Goal: Task Accomplishment & Management: Use online tool/utility

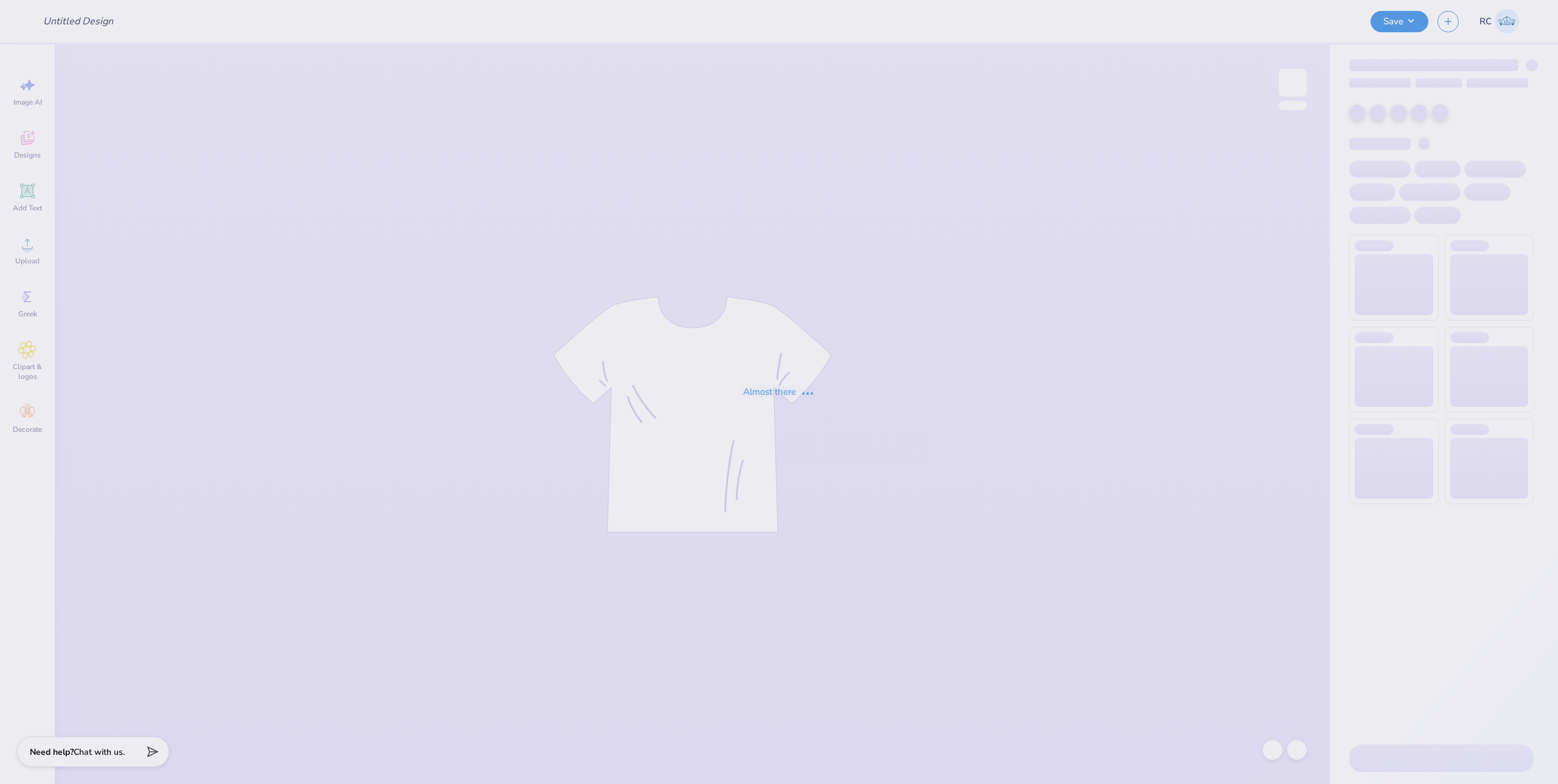
type input "AXID Polka Dot Set"
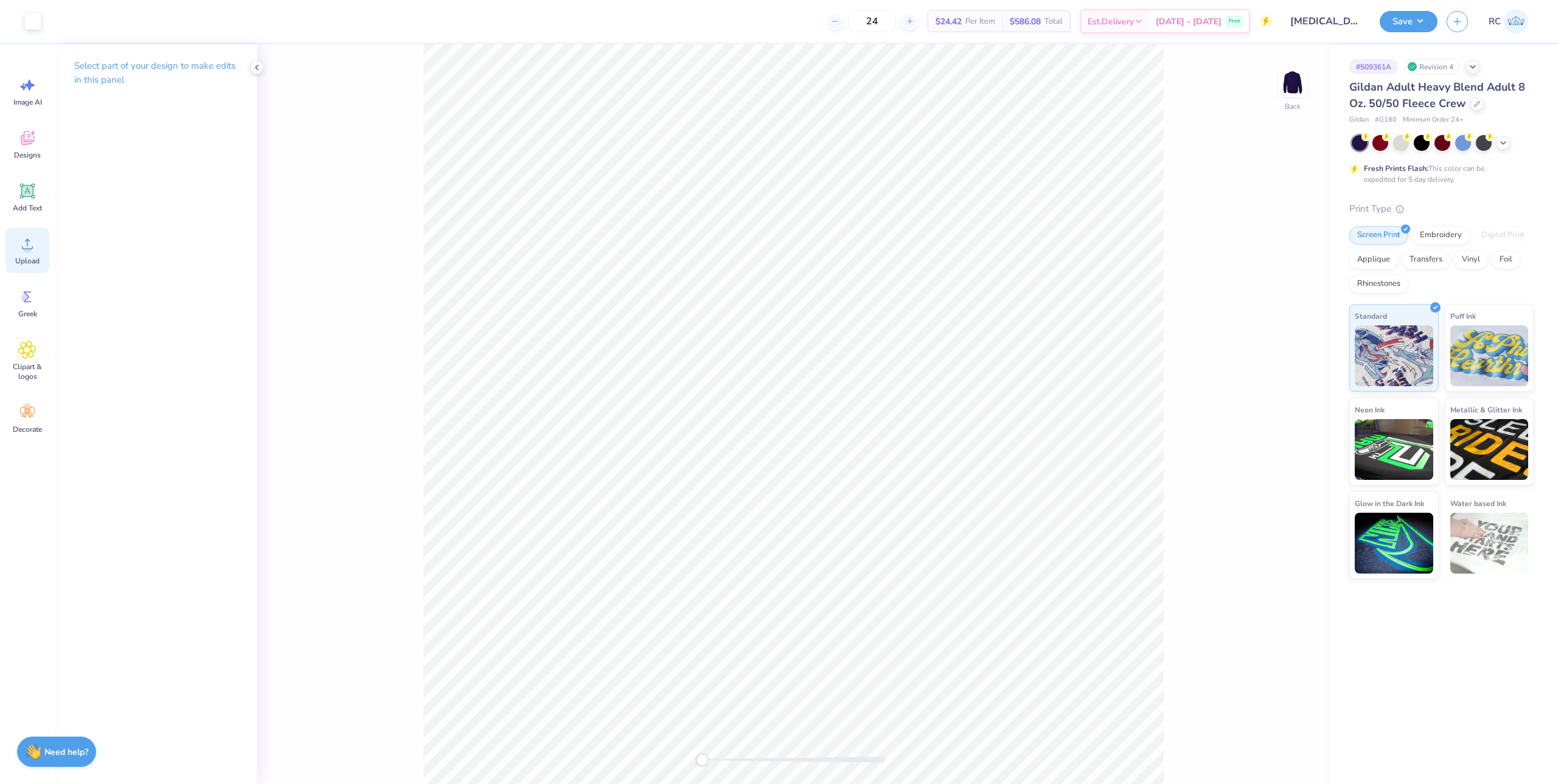
click at [27, 249] on icon at bounding box center [27, 244] width 11 height 10
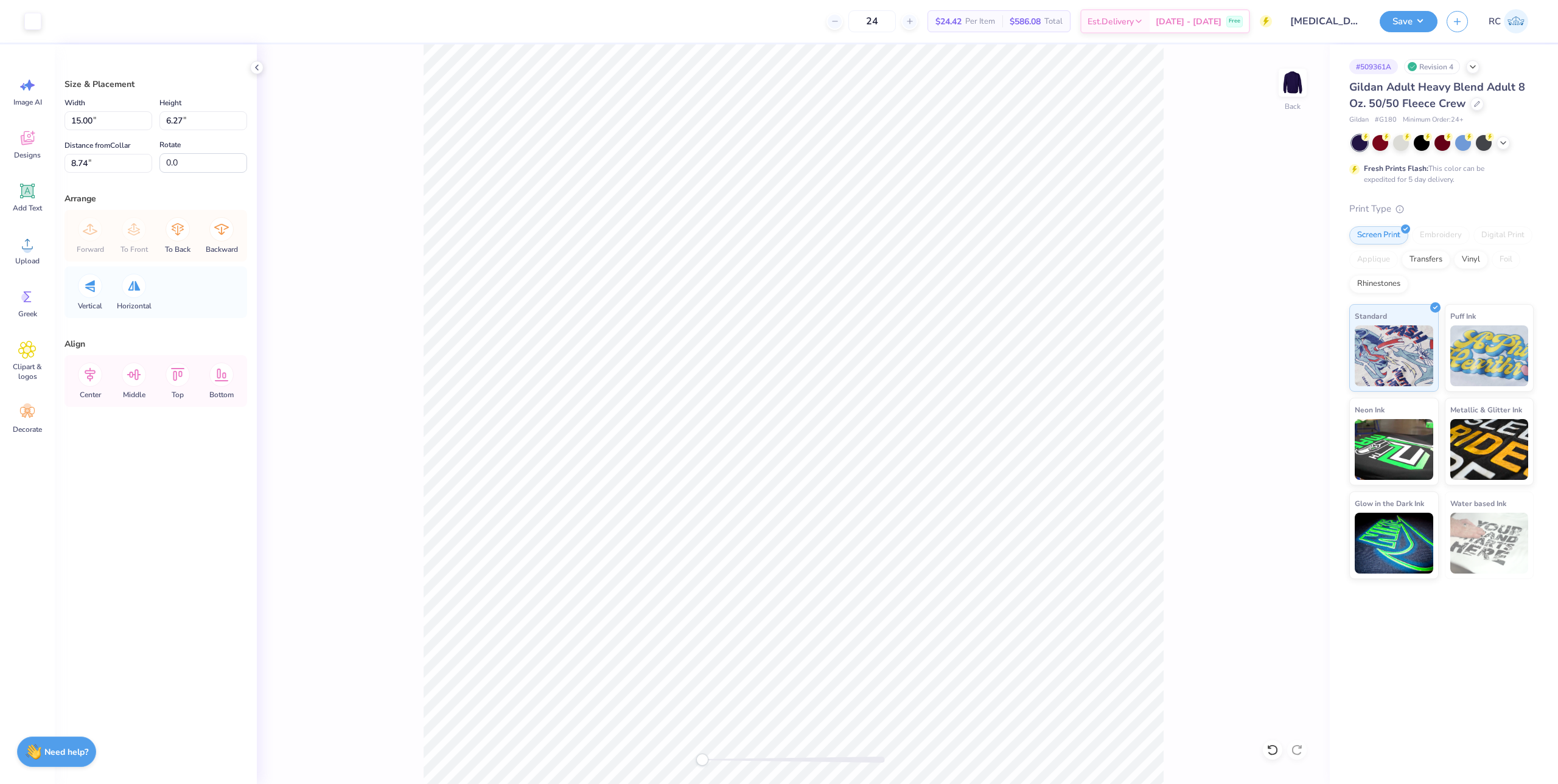
type input "15.00"
type input "6.27"
type input "8.74"
click at [99, 123] on input "15.00" at bounding box center [108, 121] width 88 height 19
type input "10.00"
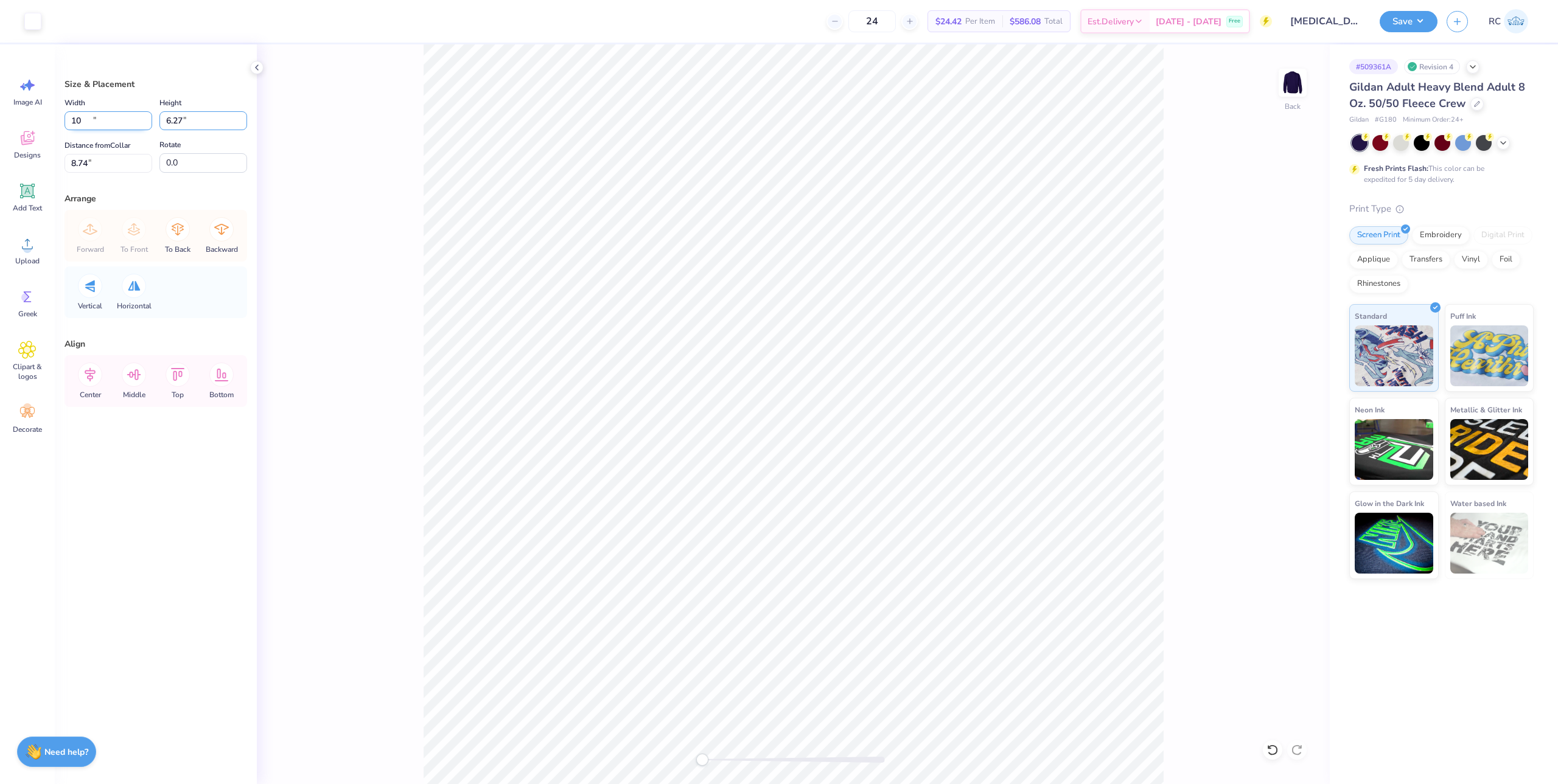
type input "4.18"
type input "3"
click at [1415, 22] on button "Save" at bounding box center [1408, 19] width 57 height 21
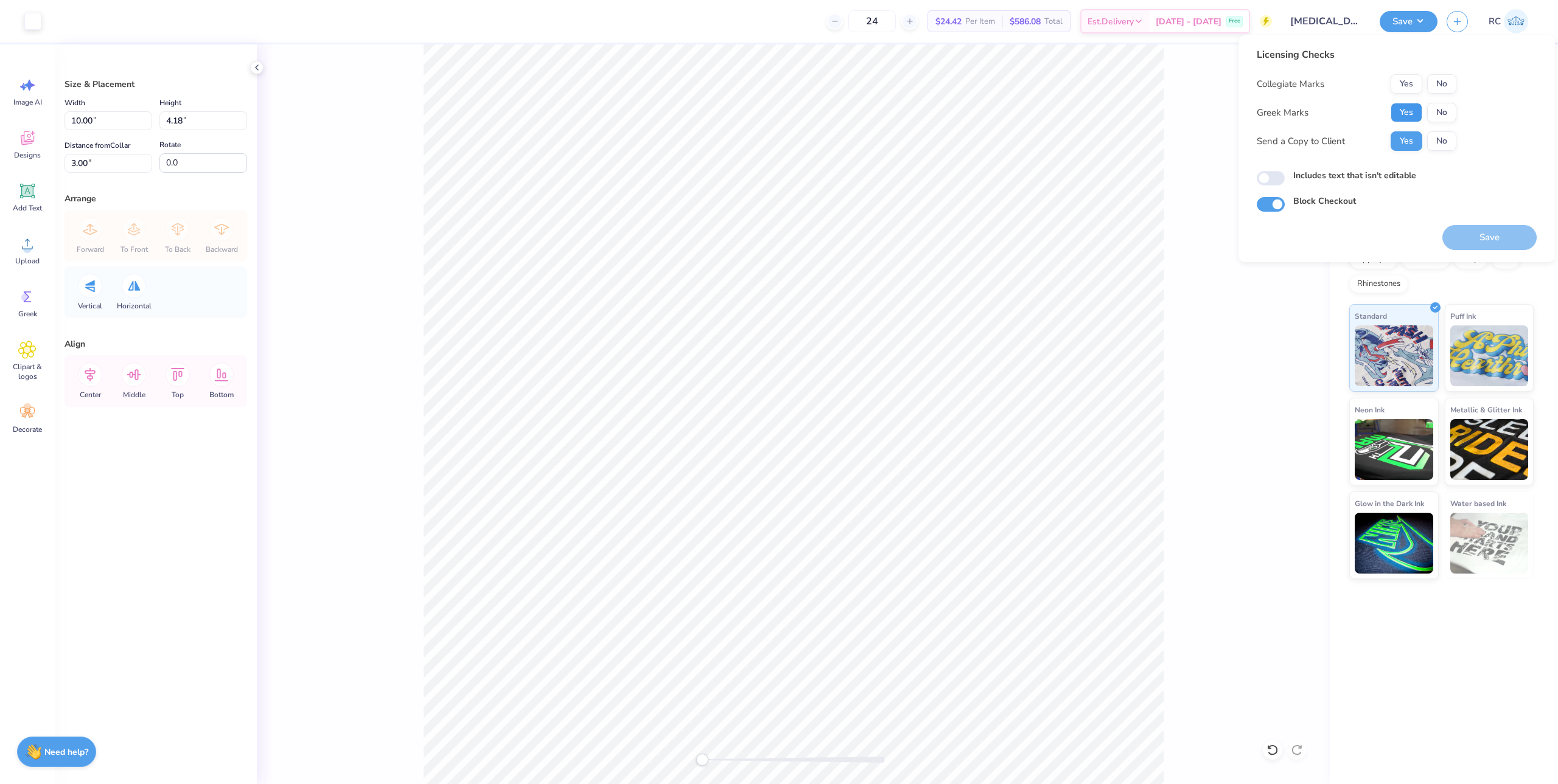
click at [1400, 113] on button "Yes" at bounding box center [1405, 112] width 31 height 19
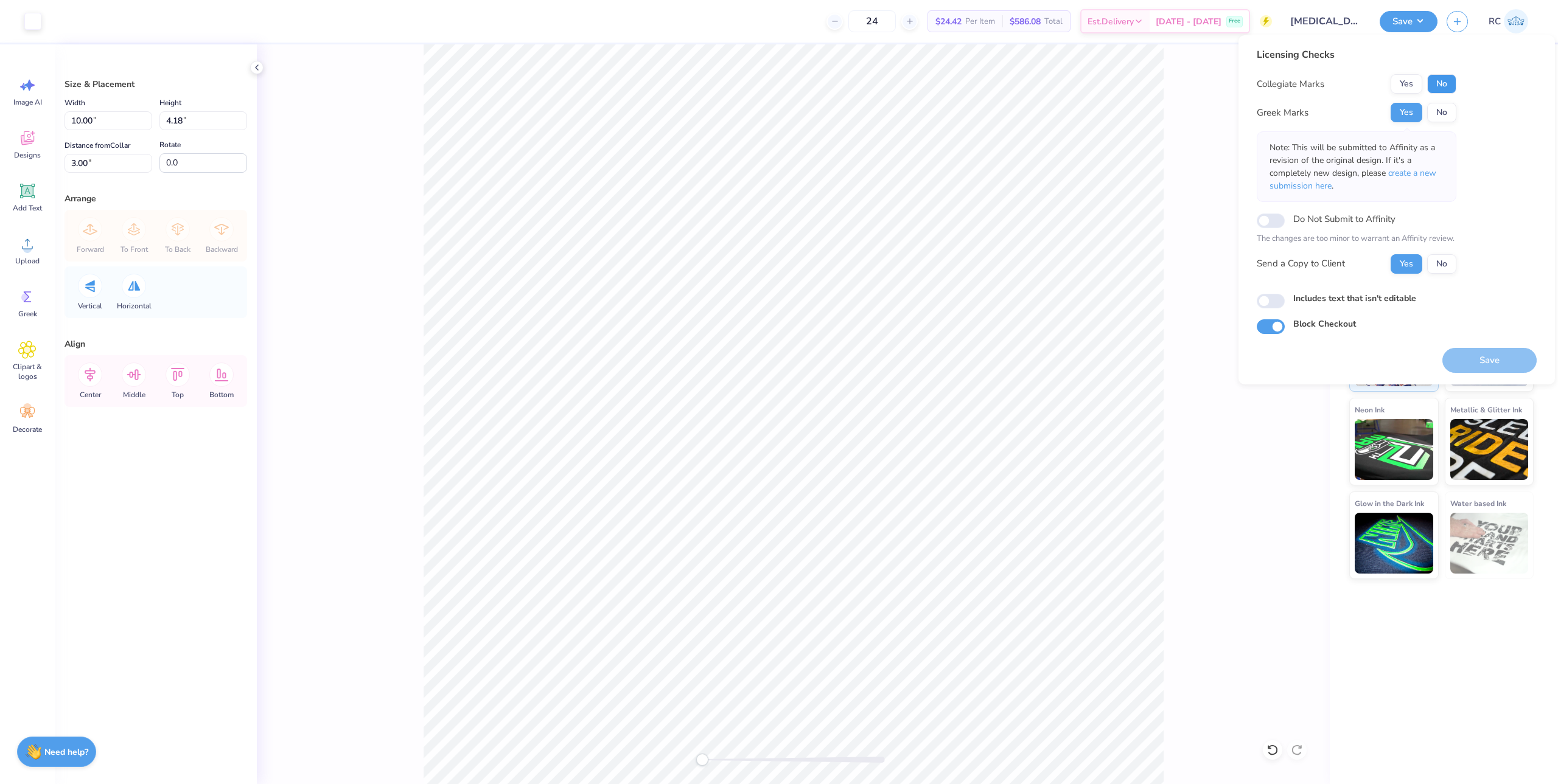
click at [1448, 83] on button "No" at bounding box center [1442, 84] width 30 height 19
click at [1471, 362] on button "Save" at bounding box center [1490, 360] width 95 height 25
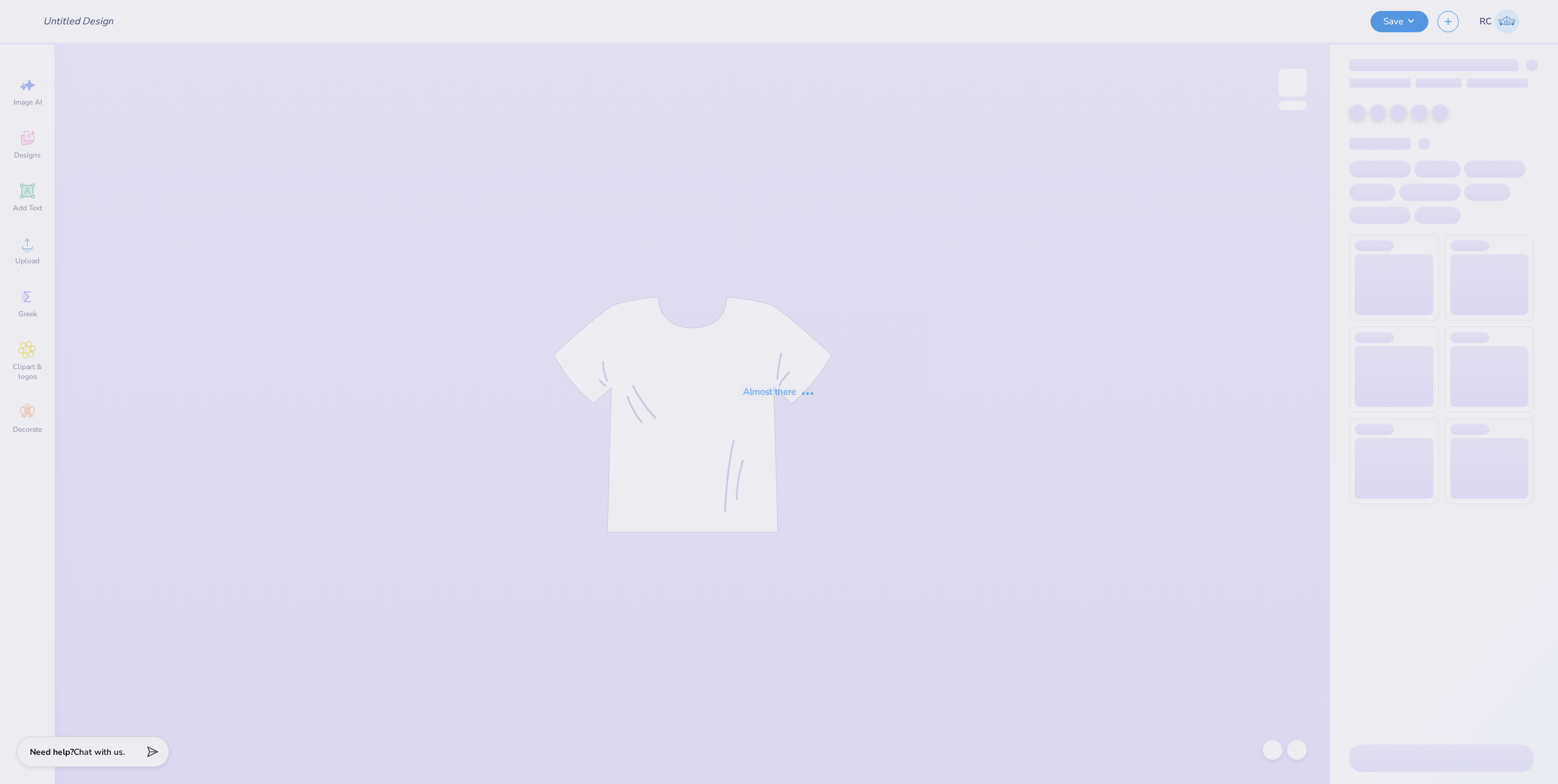
type input "philo 13"
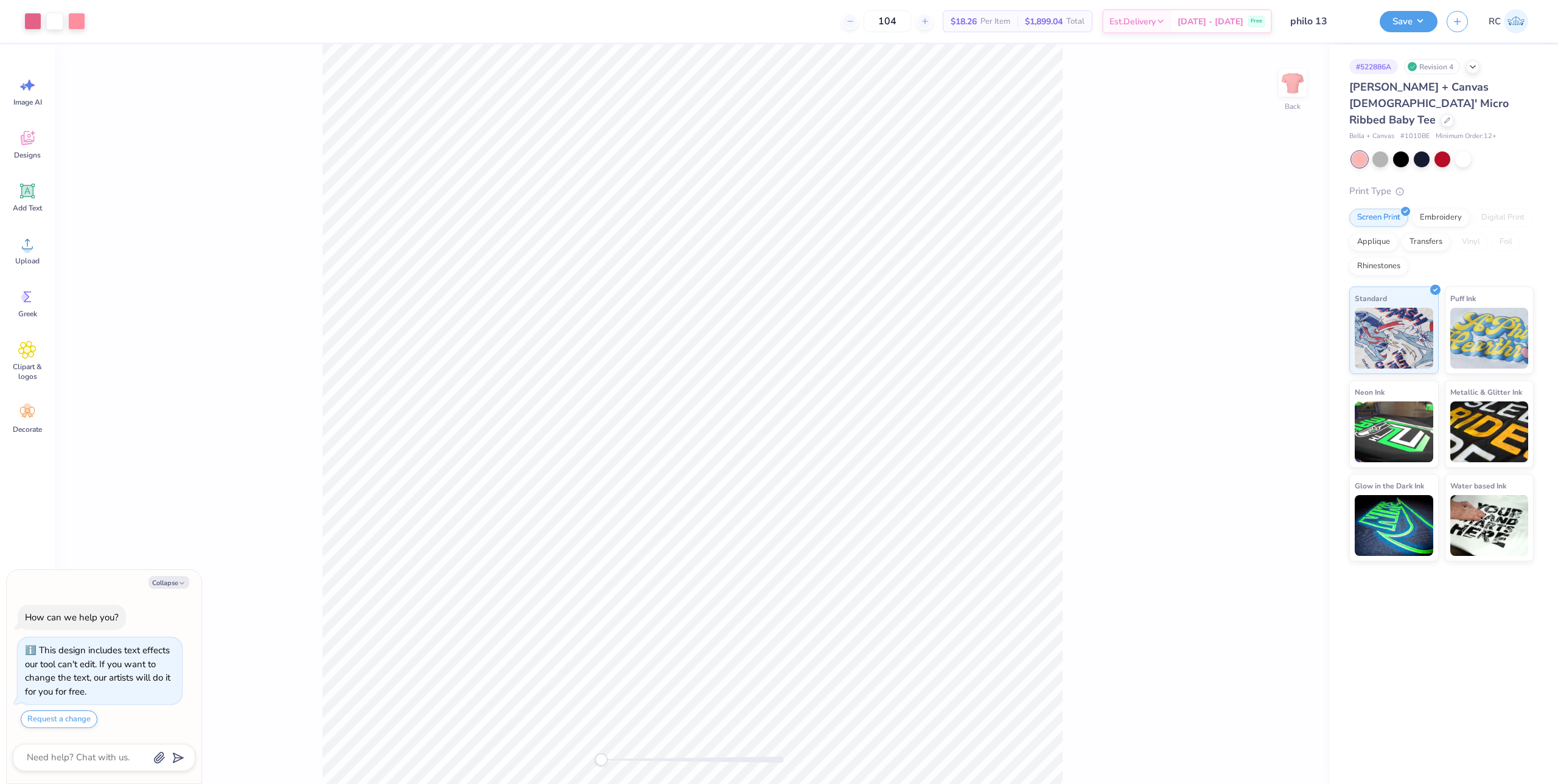
type textarea "x"
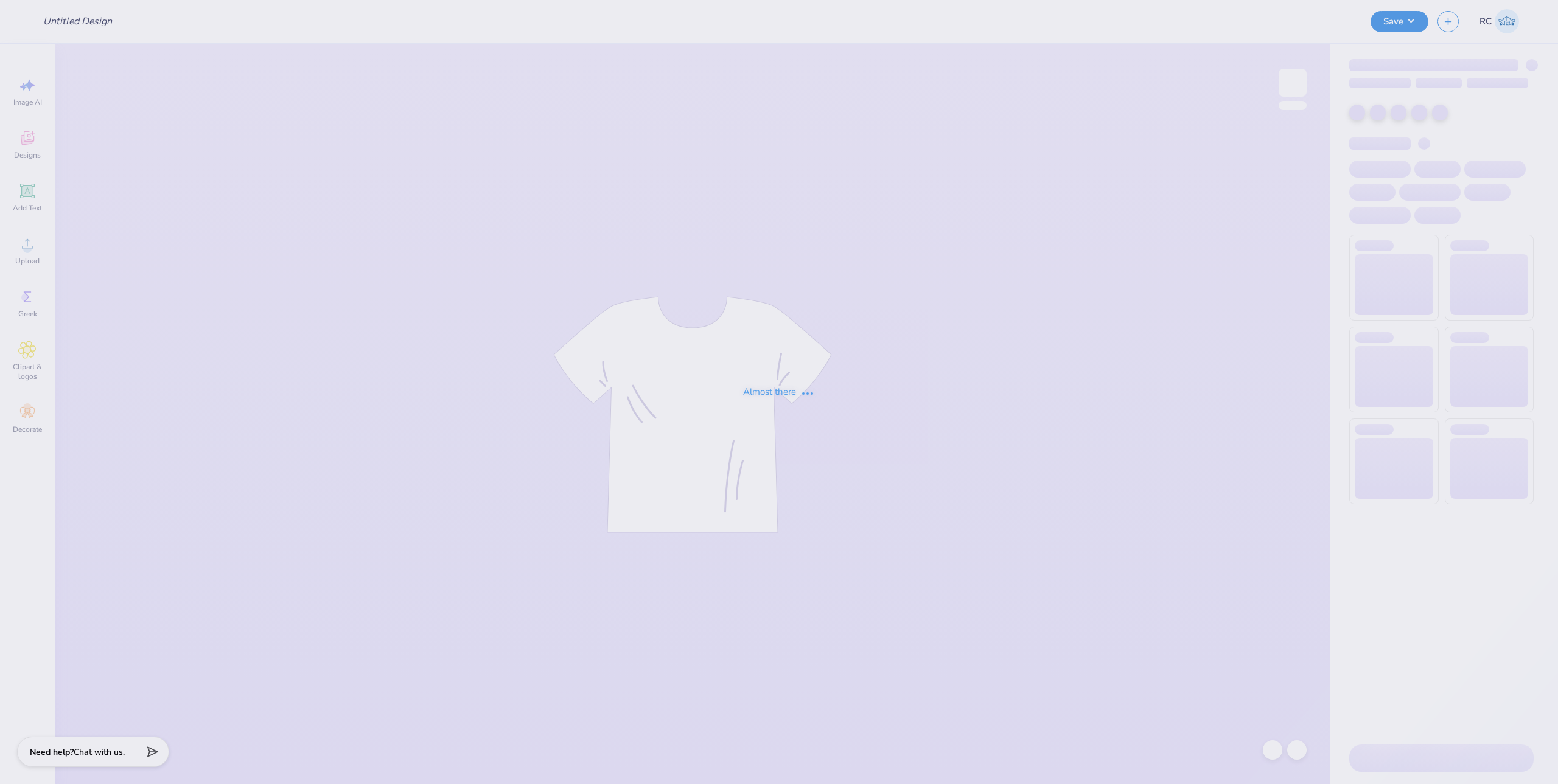
type input "Polka Dot Sweatshirt"
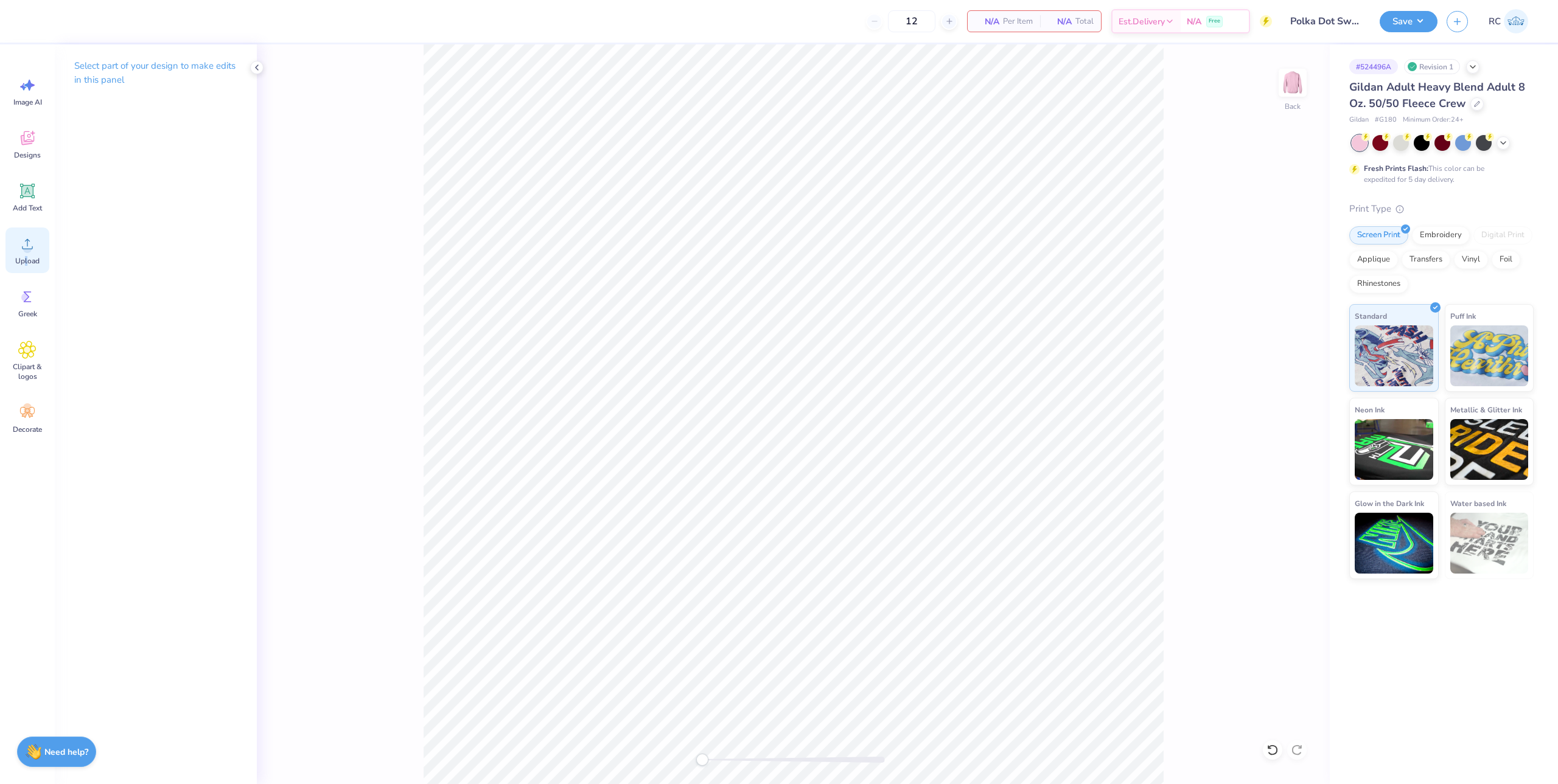
click at [25, 261] on span "Upload" at bounding box center [27, 262] width 24 height 10
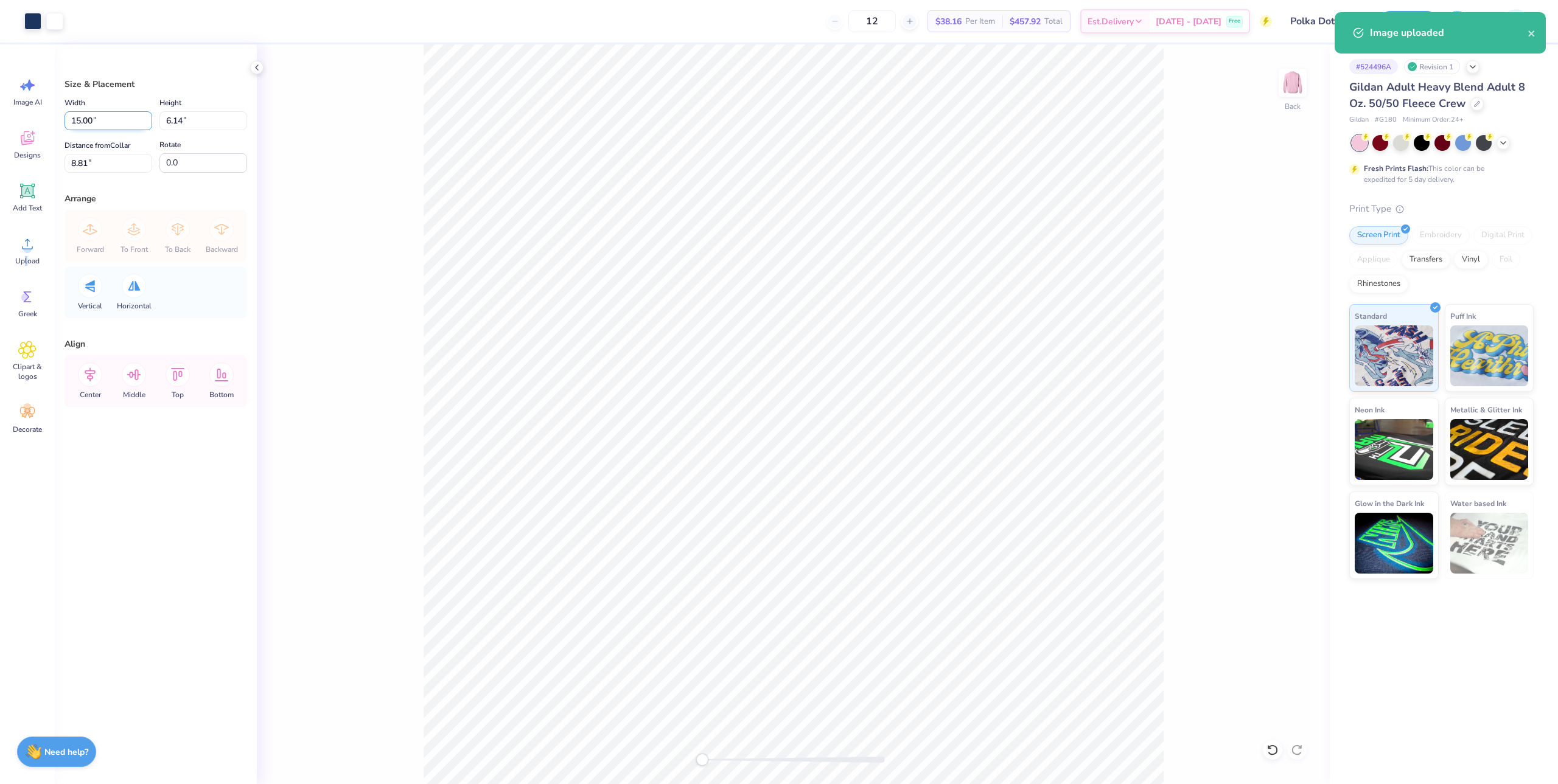
click at [94, 121] on input "15.00" at bounding box center [108, 121] width 88 height 19
type input "11.00"
type input "4.50"
click at [93, 166] on input "9.62" at bounding box center [108, 163] width 88 height 19
type input "3"
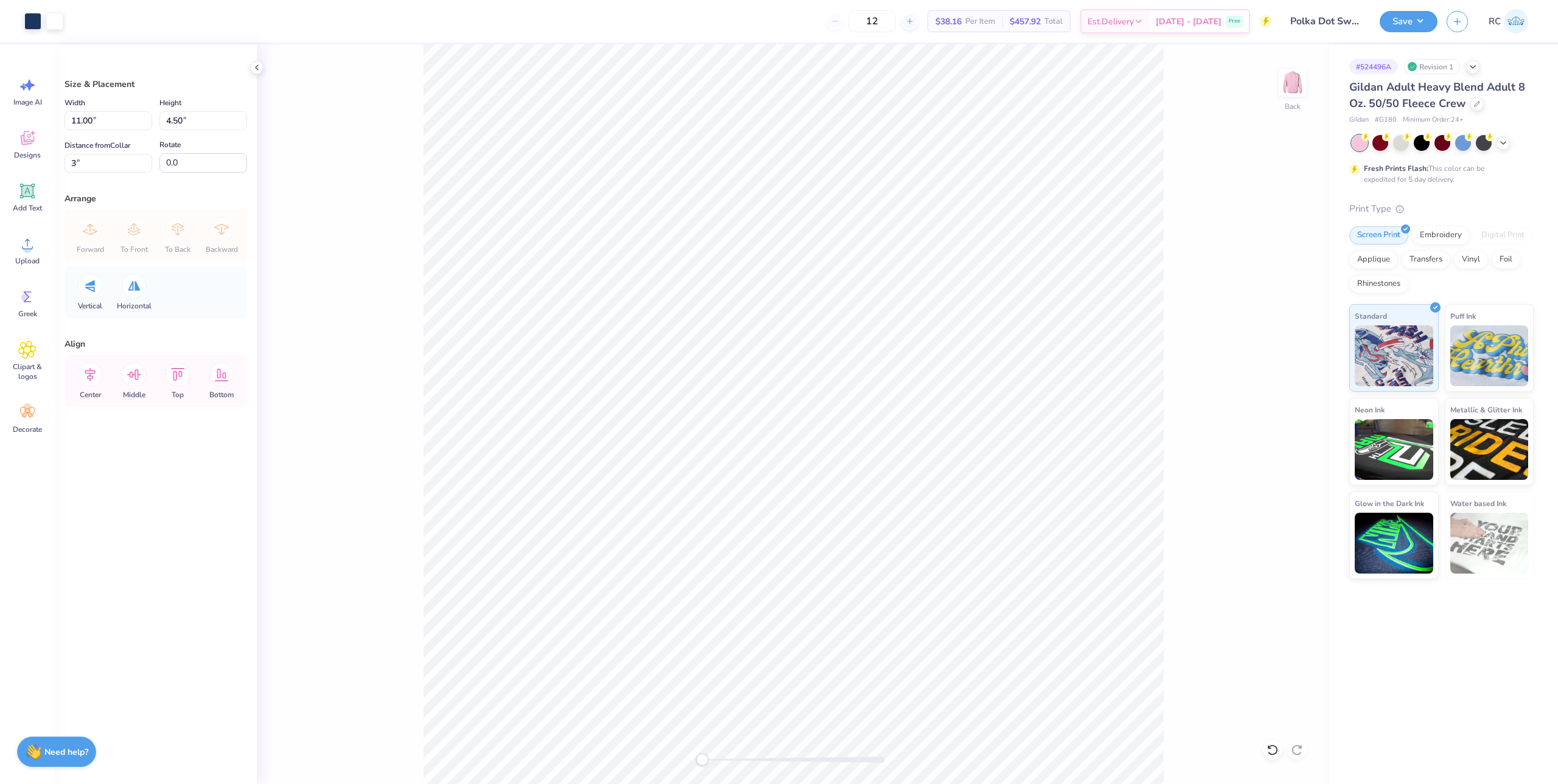
click at [304, 388] on div "Back" at bounding box center [793, 414] width 1073 height 740
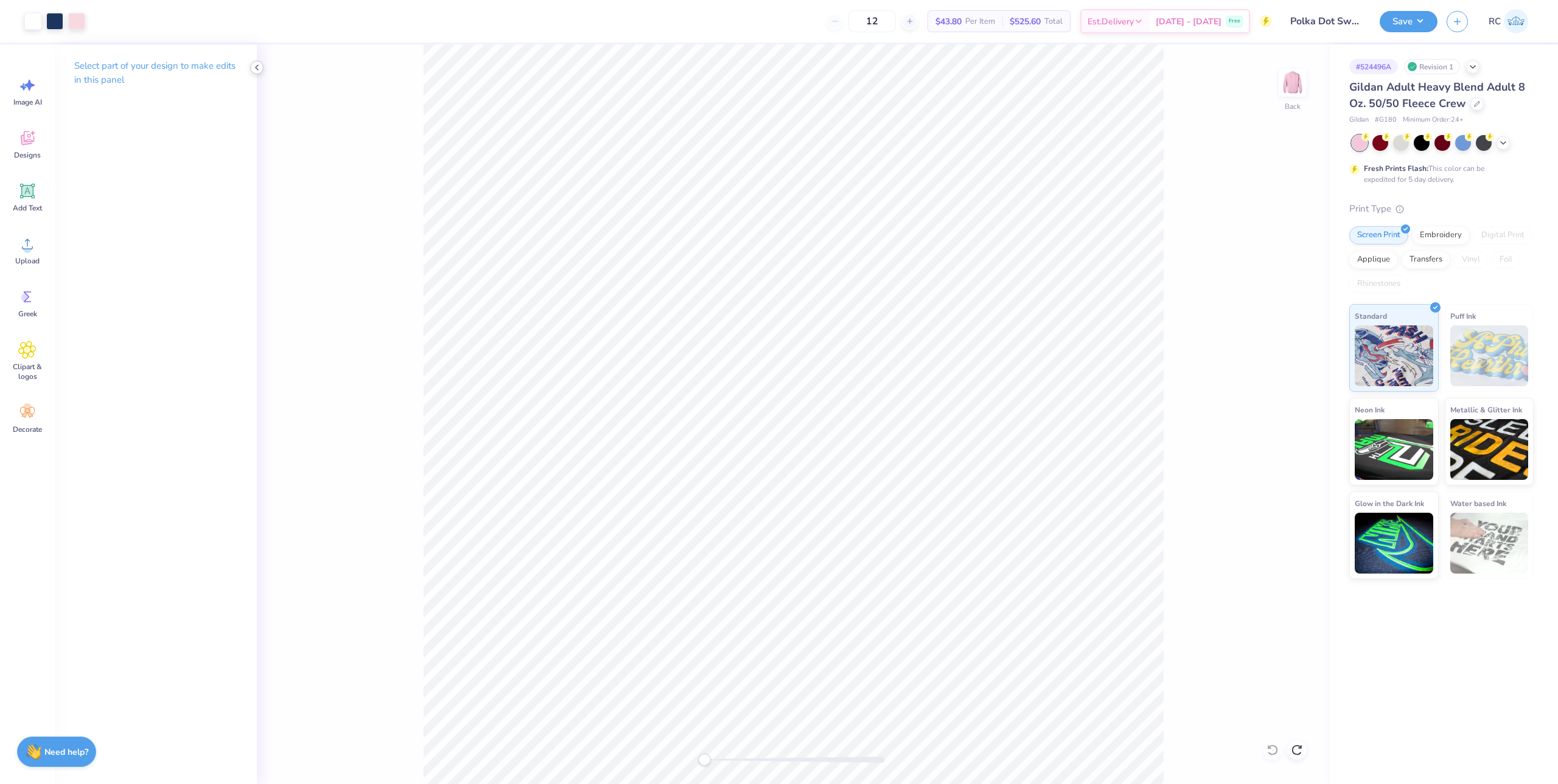
click at [258, 65] on icon at bounding box center [257, 68] width 10 height 10
click at [36, 253] on div "Upload" at bounding box center [27, 251] width 44 height 46
click at [27, 255] on div "Upload" at bounding box center [27, 251] width 44 height 46
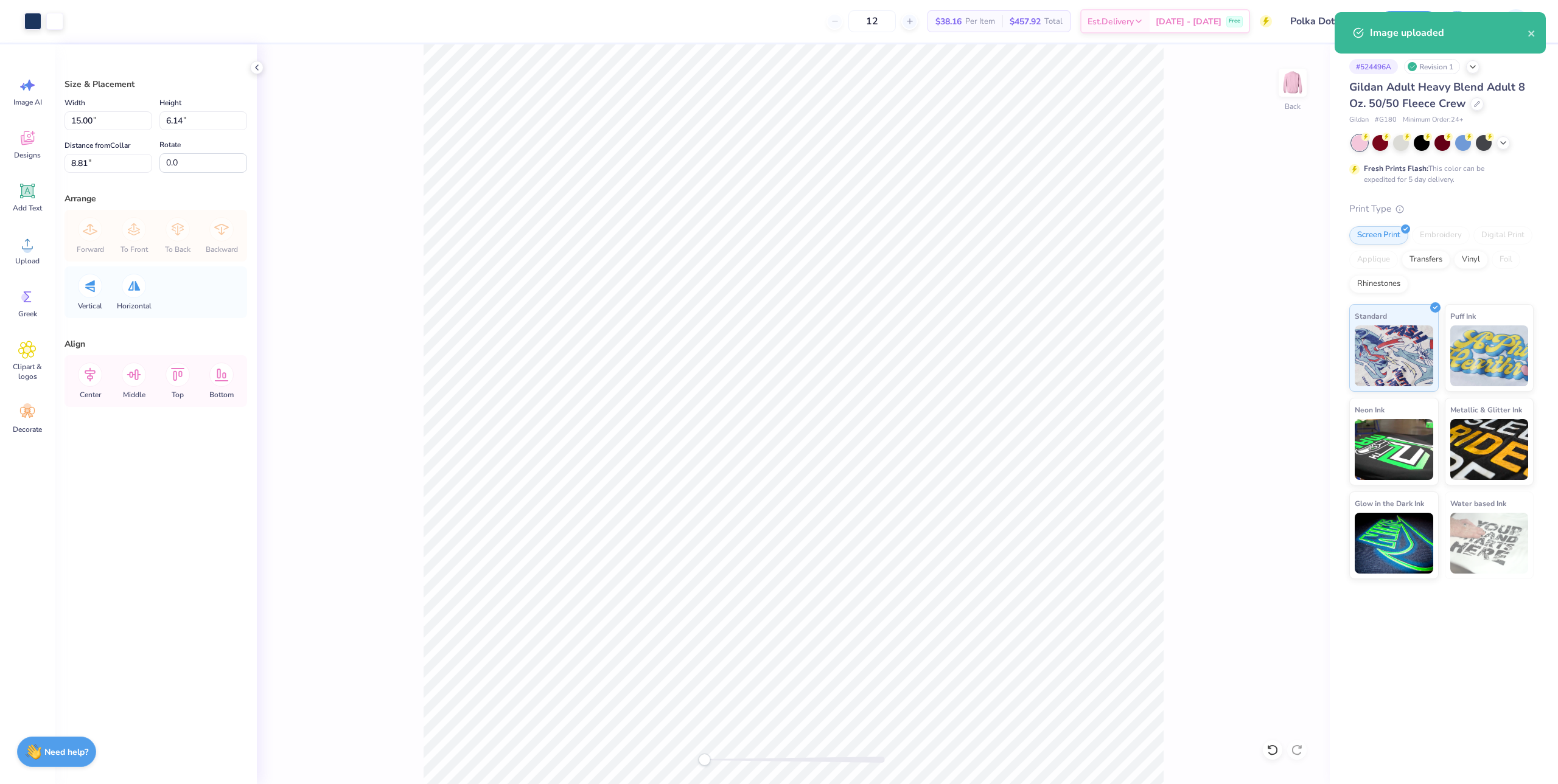
click at [95, 130] on div "Width 15.00 15.00 " Height 6.14 6.14 " Distance from Collar 8.81 8.81 " Rotate …" at bounding box center [155, 134] width 182 height 78
click at [97, 126] on input "15.00" at bounding box center [108, 121] width 88 height 19
type input "11.00"
type input "4.50"
type input "3"
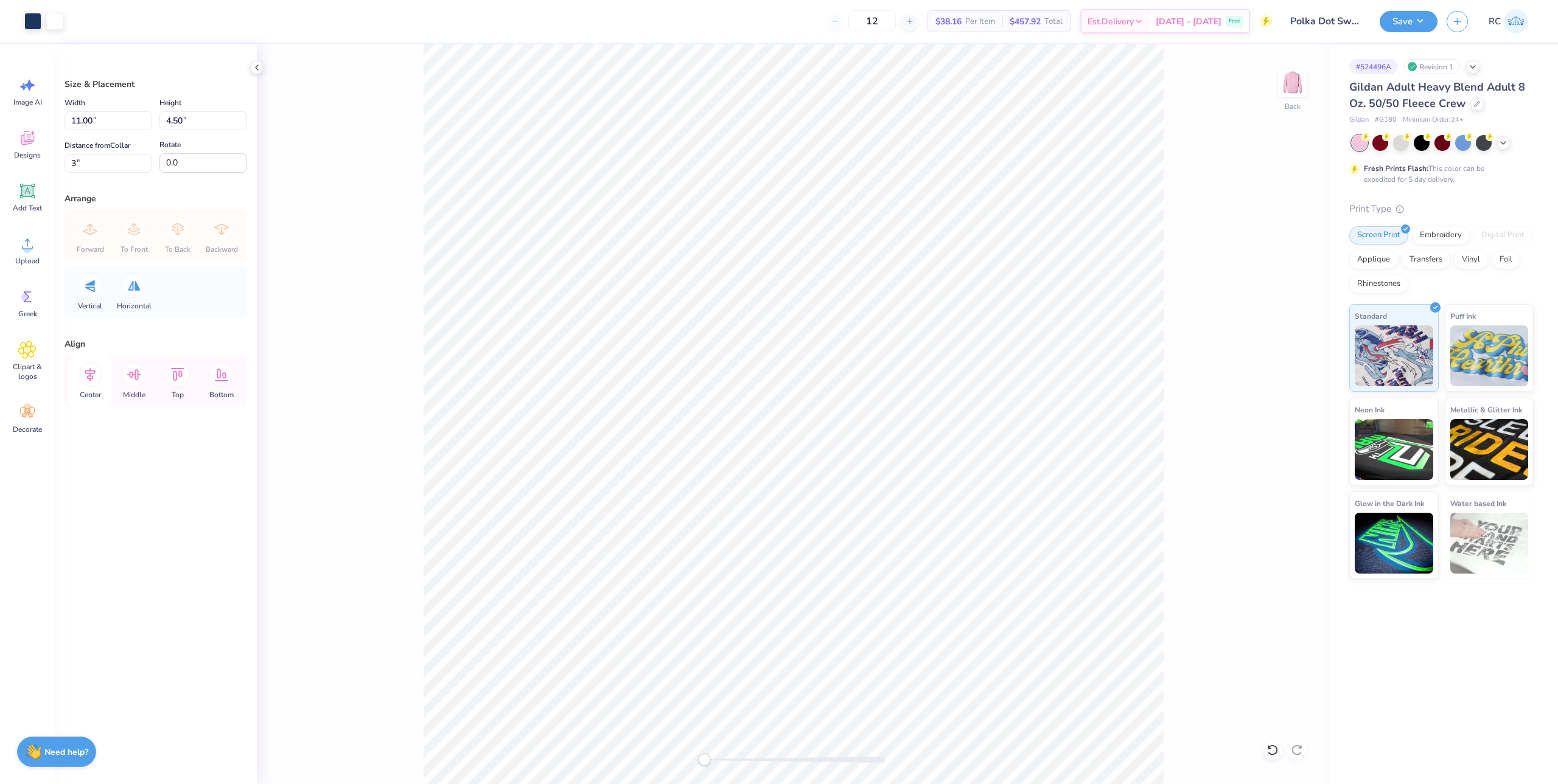
click at [89, 376] on icon at bounding box center [89, 375] width 11 height 14
click at [1408, 24] on button "Save" at bounding box center [1408, 19] width 57 height 21
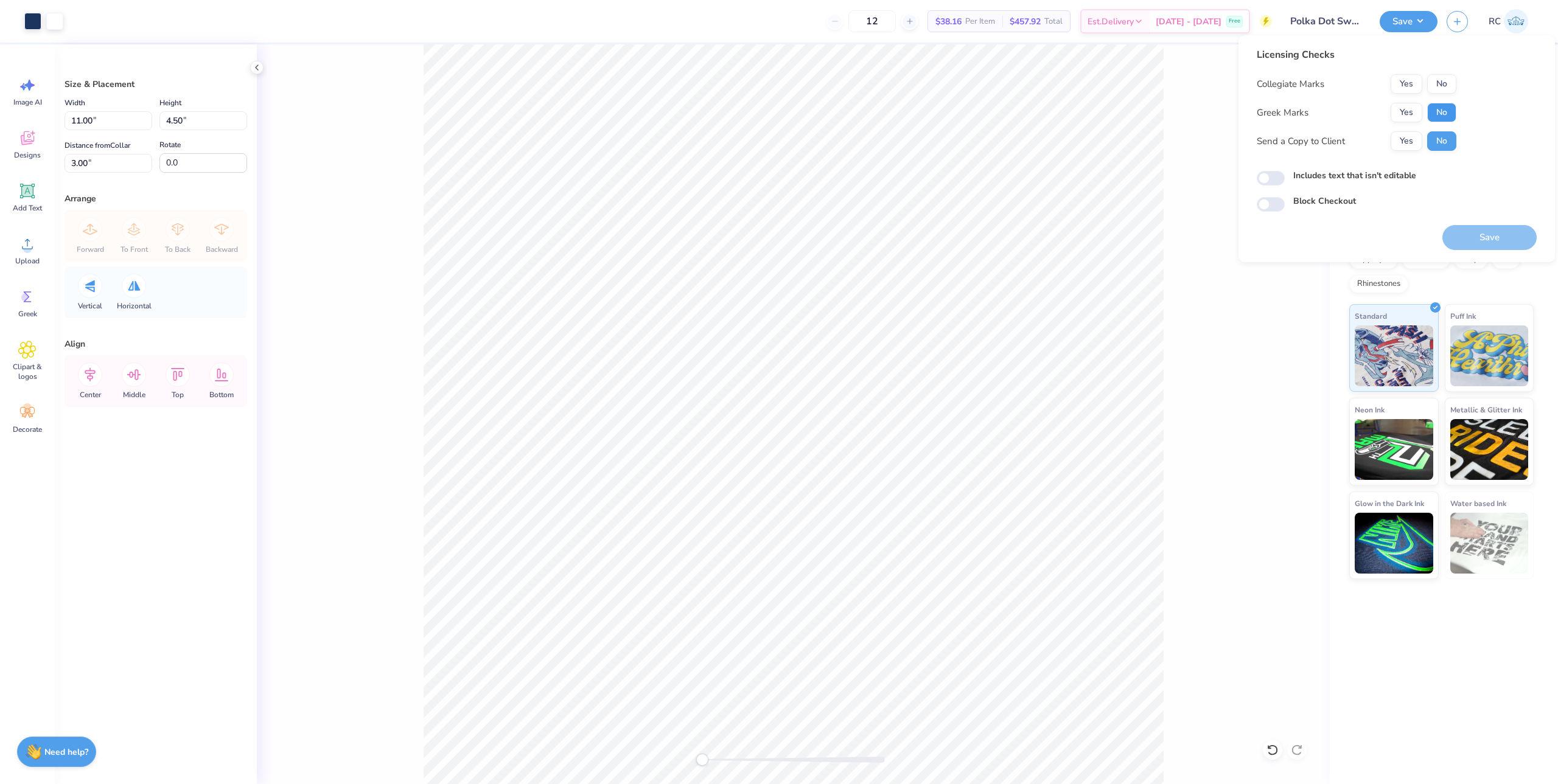
click at [1447, 118] on button "No" at bounding box center [1442, 112] width 30 height 19
click at [1452, 85] on button "No" at bounding box center [1442, 84] width 30 height 19
drag, startPoint x: 1420, startPoint y: 130, endPoint x: 1308, endPoint y: 175, distance: 120.7
click at [1410, 140] on button "Yes" at bounding box center [1405, 141] width 31 height 19
click at [1266, 173] on input "Includes text that isn't editable" at bounding box center [1270, 178] width 28 height 14
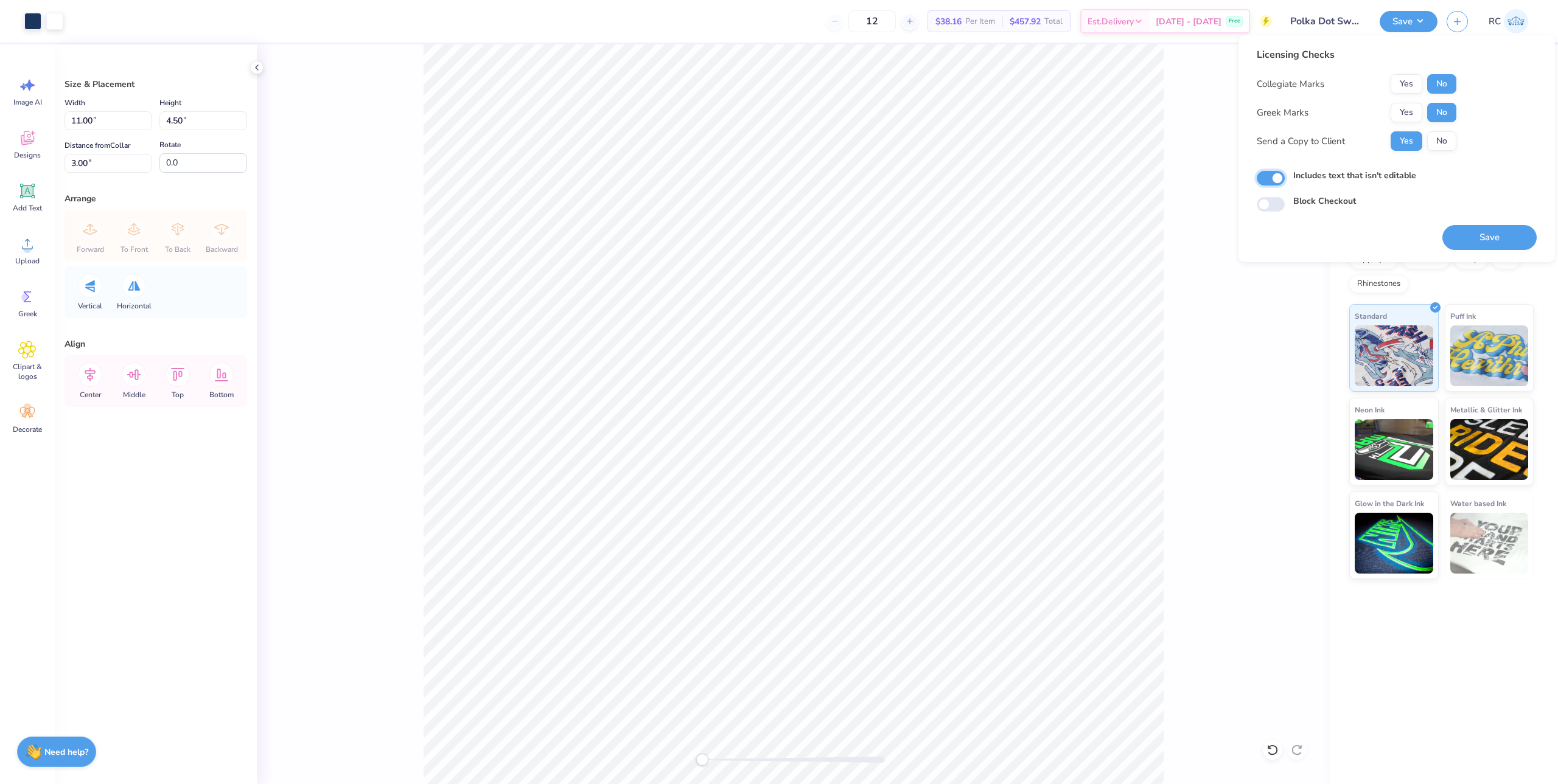
checkbox input "true"
click at [1491, 246] on button "Save" at bounding box center [1490, 238] width 95 height 25
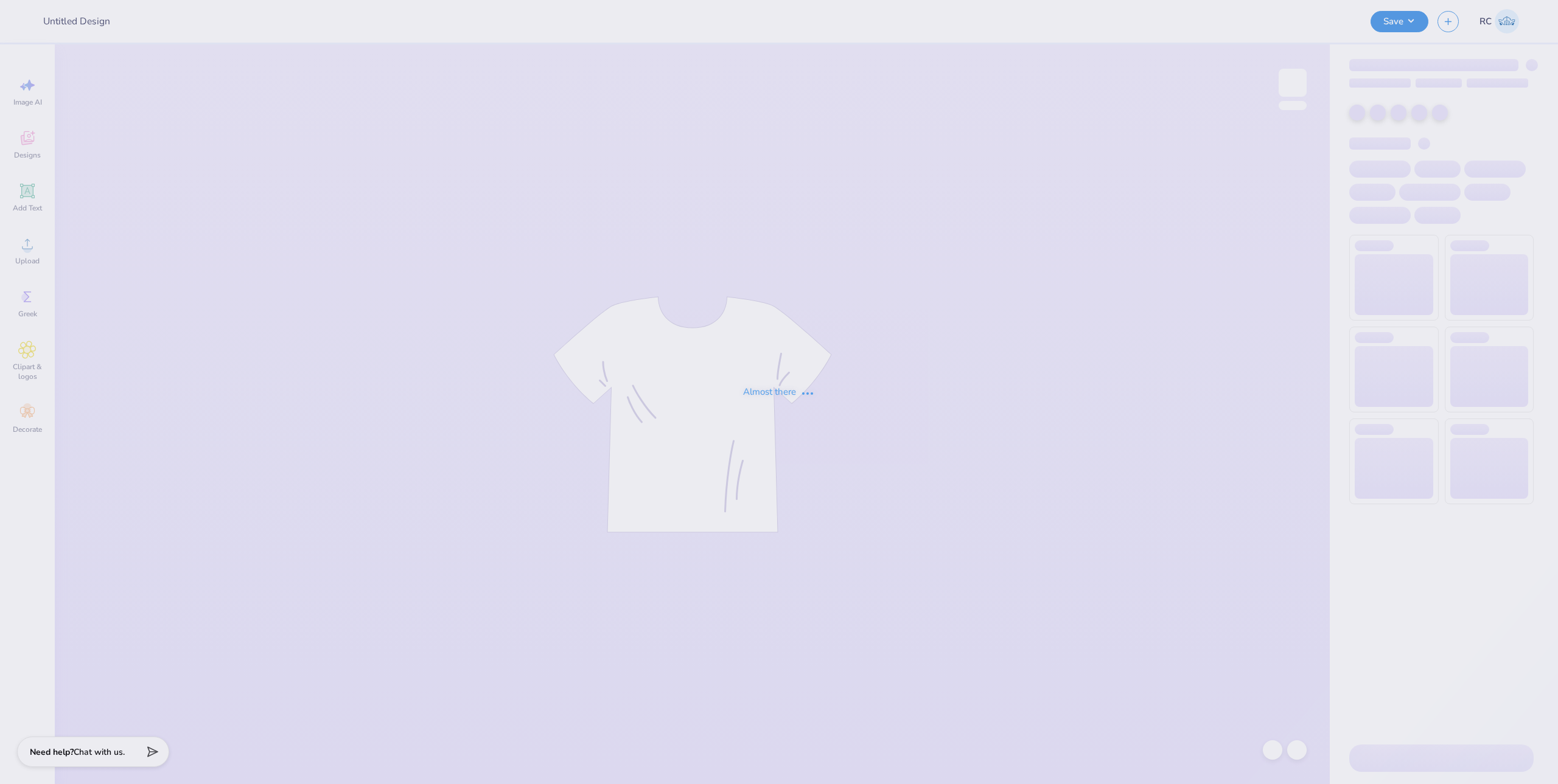
type input "fish"
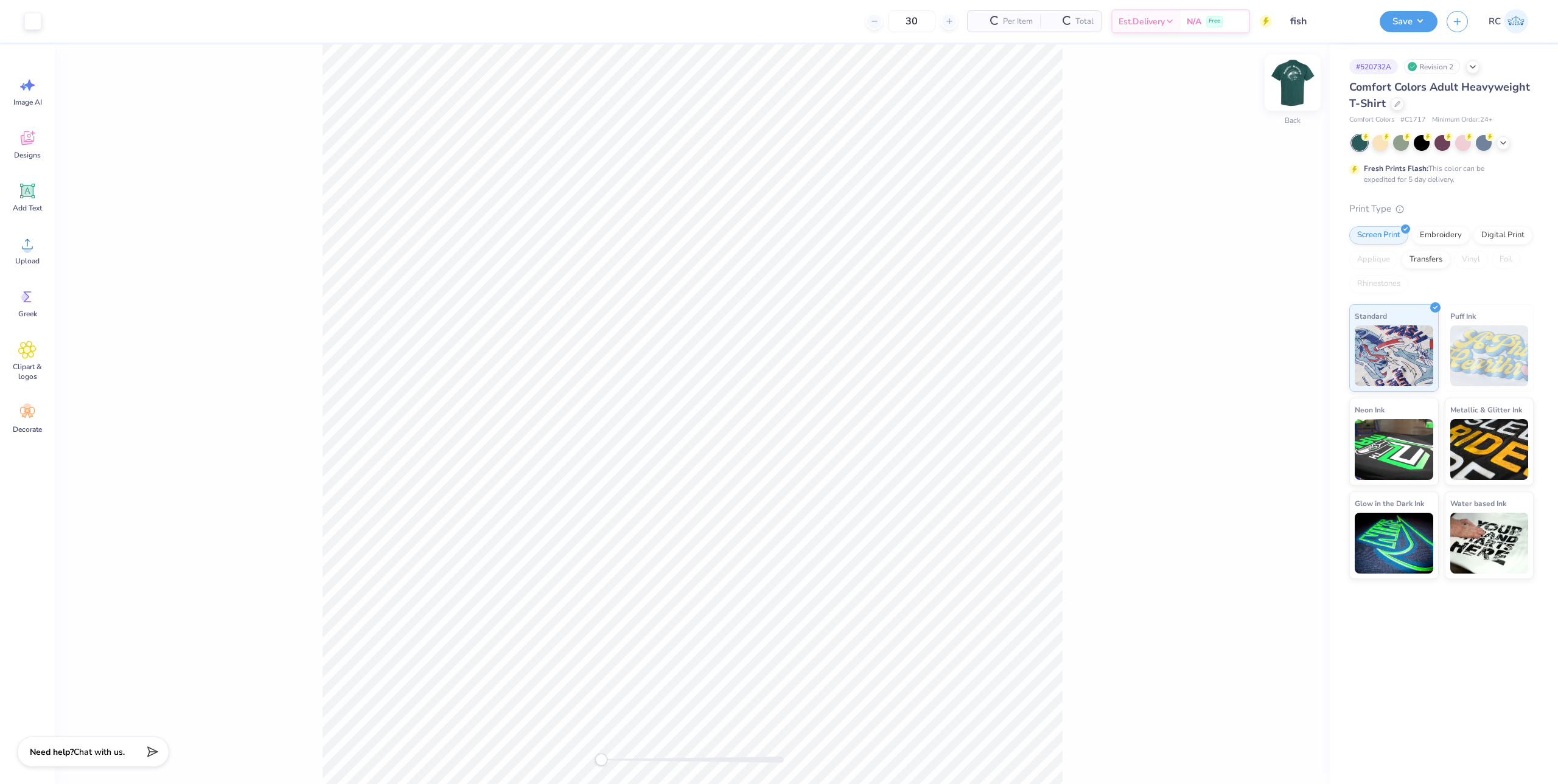
click at [1299, 95] on img at bounding box center [1293, 83] width 49 height 49
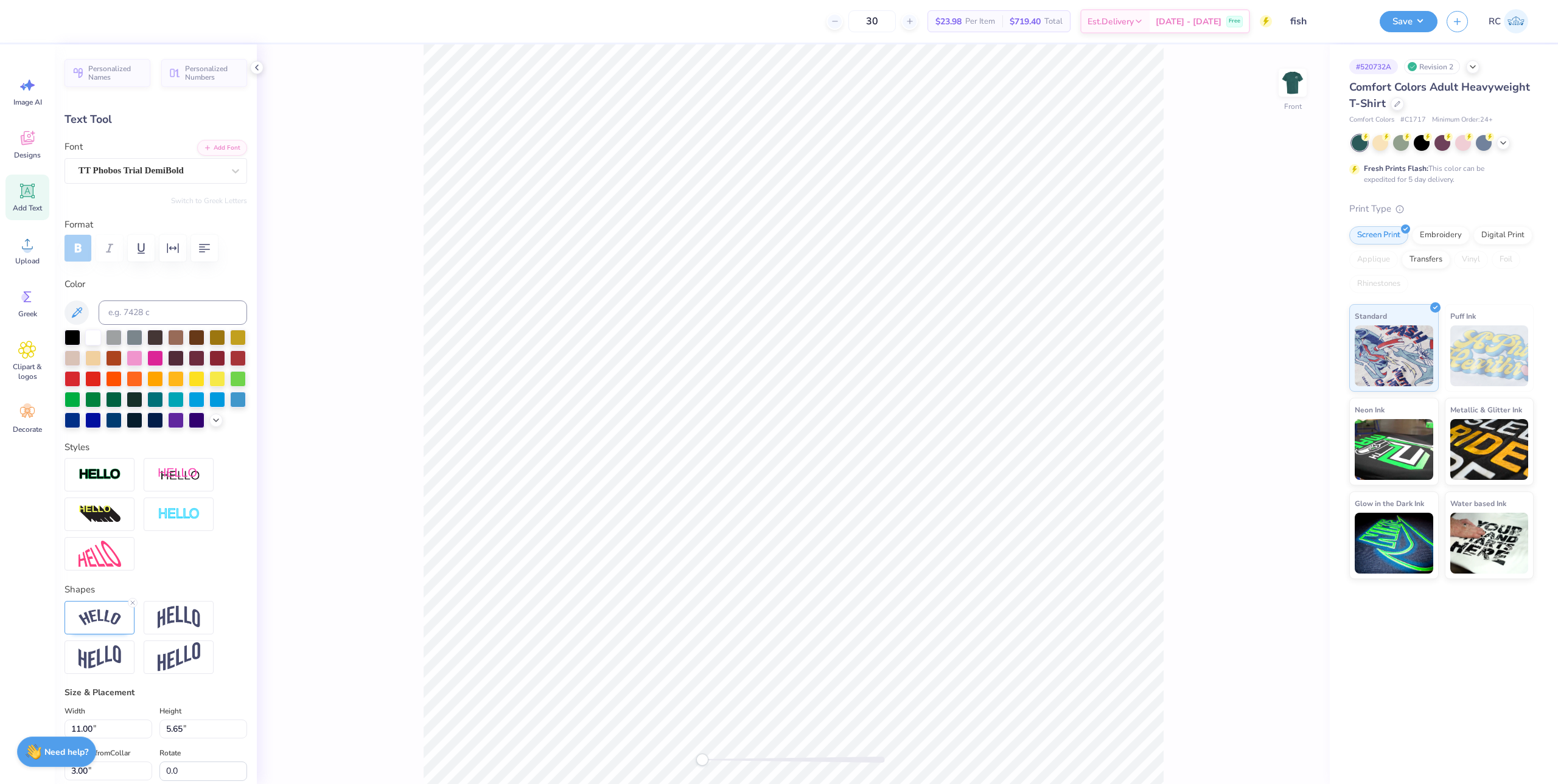
scroll to position [10, 2]
click at [151, 180] on div "TT Phobos Trial DemiBold" at bounding box center [151, 170] width 147 height 19
click at [1288, 178] on div "Front" at bounding box center [793, 414] width 1073 height 740
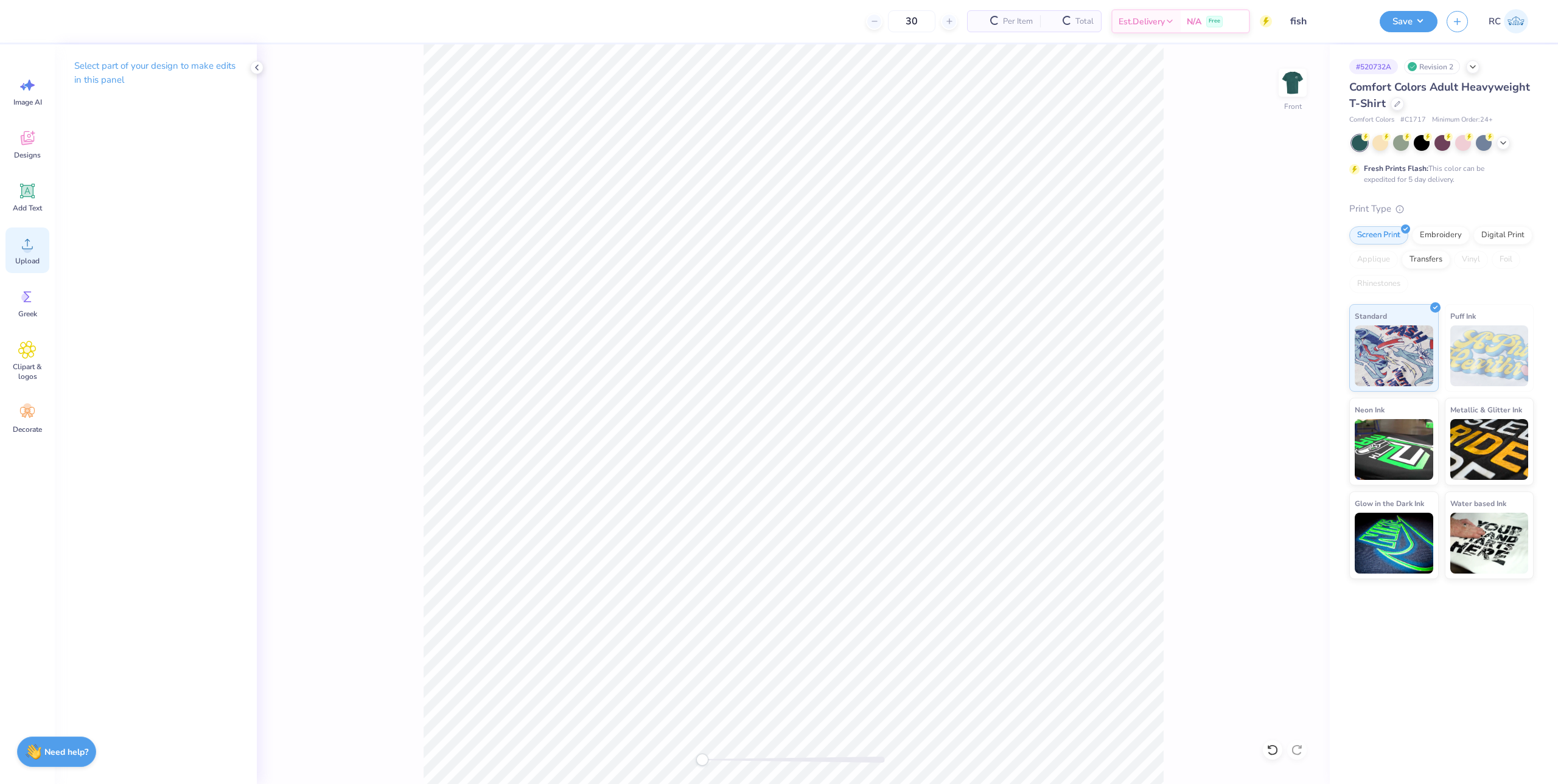
click at [34, 253] on div "Upload" at bounding box center [27, 251] width 44 height 46
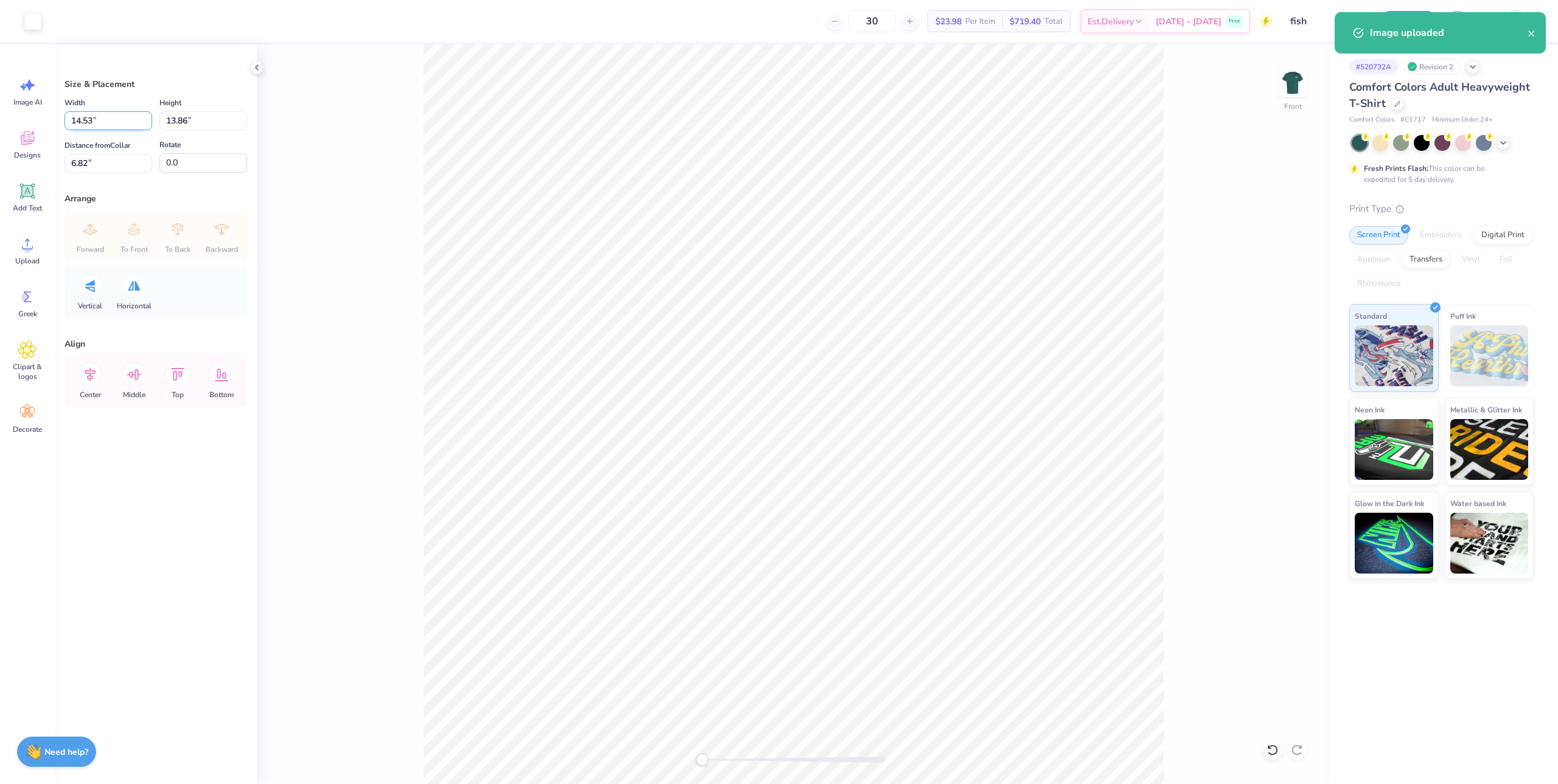
click at [84, 124] on input "14.53" at bounding box center [108, 121] width 88 height 19
type input "11.00"
type input "10.49"
type input "3"
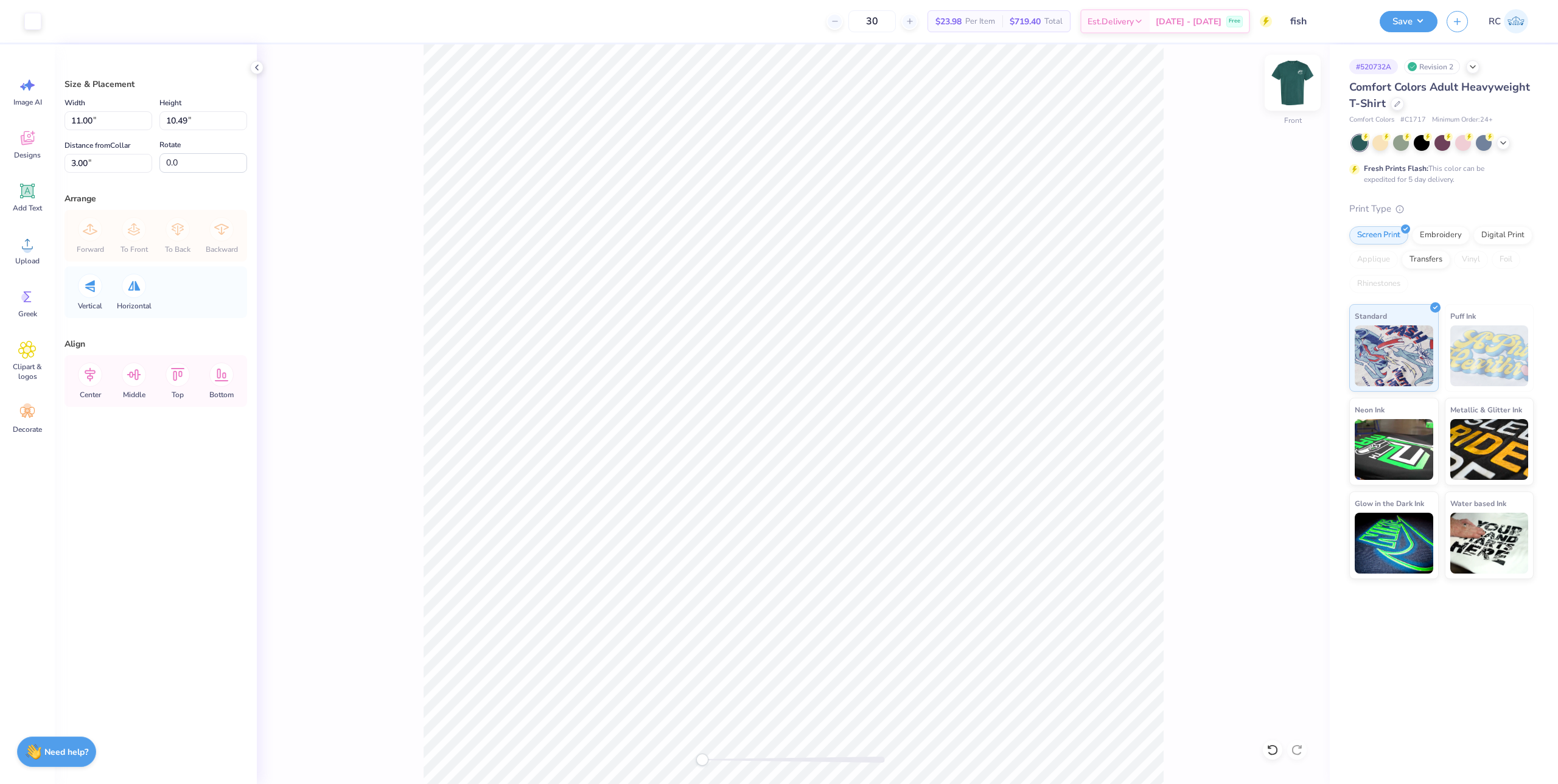
click at [1285, 96] on img at bounding box center [1293, 83] width 49 height 49
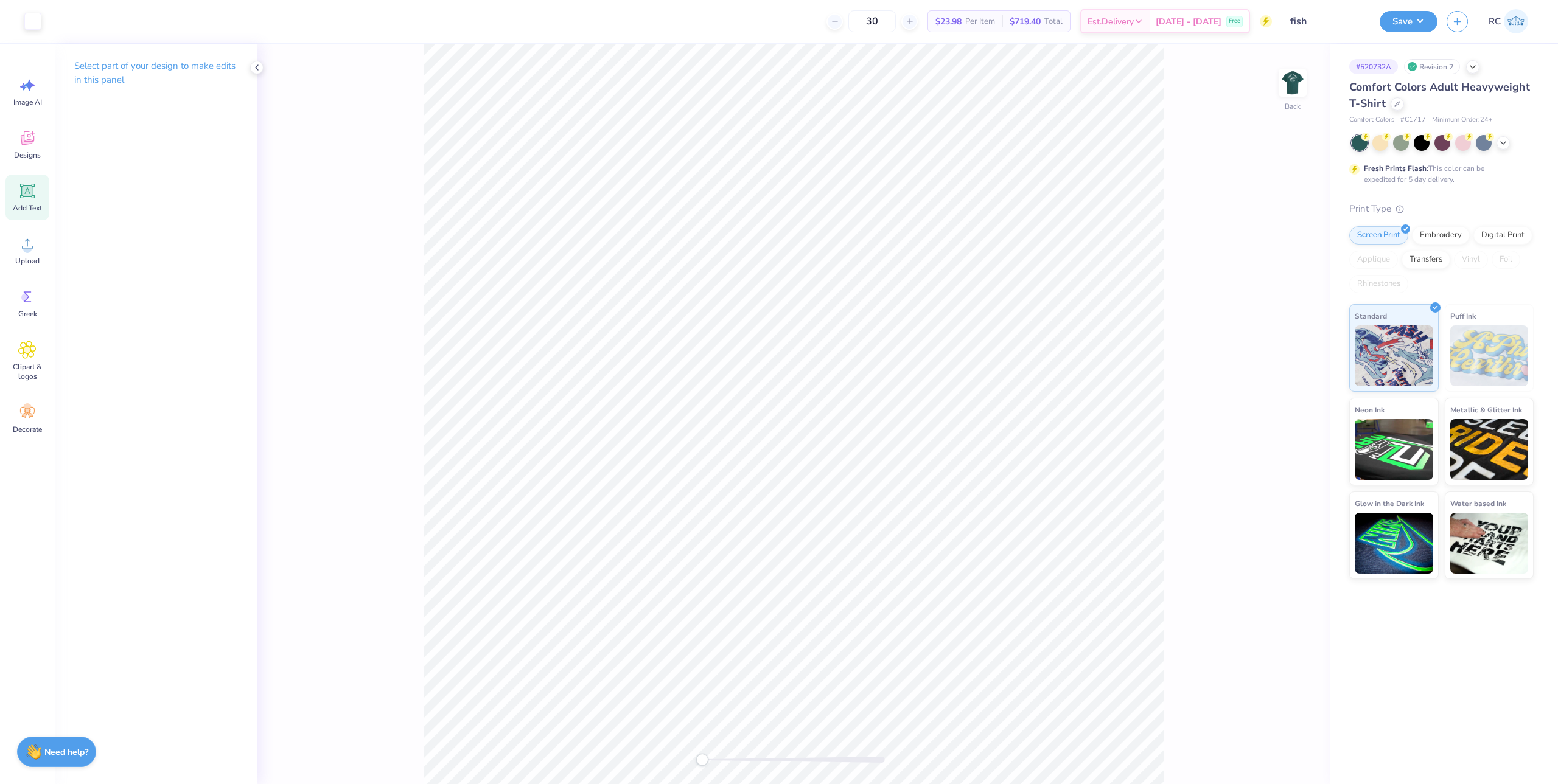
click at [24, 192] on icon at bounding box center [28, 192] width 12 height 12
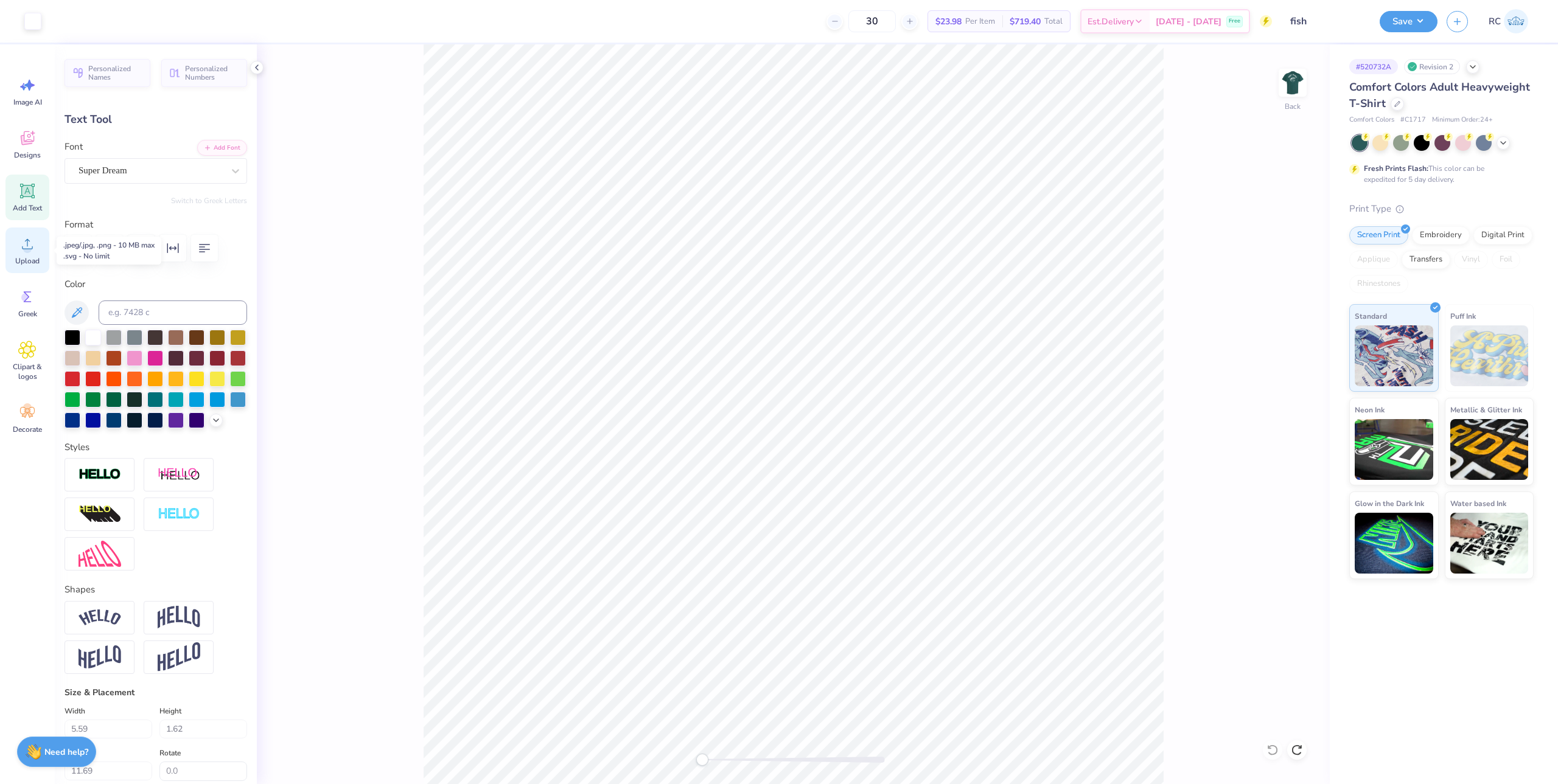
click at [30, 252] on circle at bounding box center [27, 249] width 8 height 8
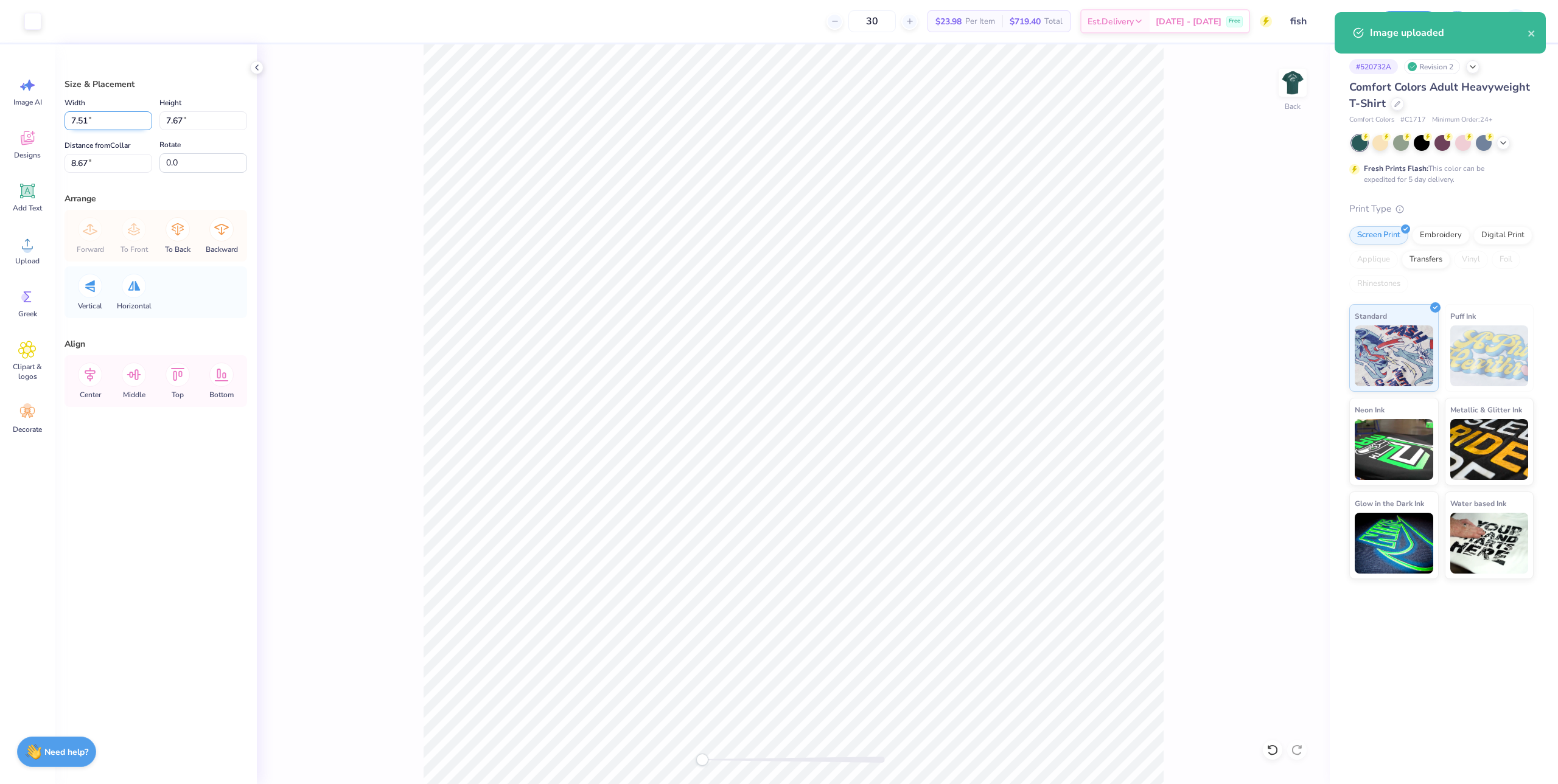
click at [108, 121] on input "7.51" at bounding box center [108, 121] width 88 height 19
click at [181, 123] on input "7.67" at bounding box center [203, 121] width 88 height 19
type input "3.5"
type input "3.43"
type input "3.50"
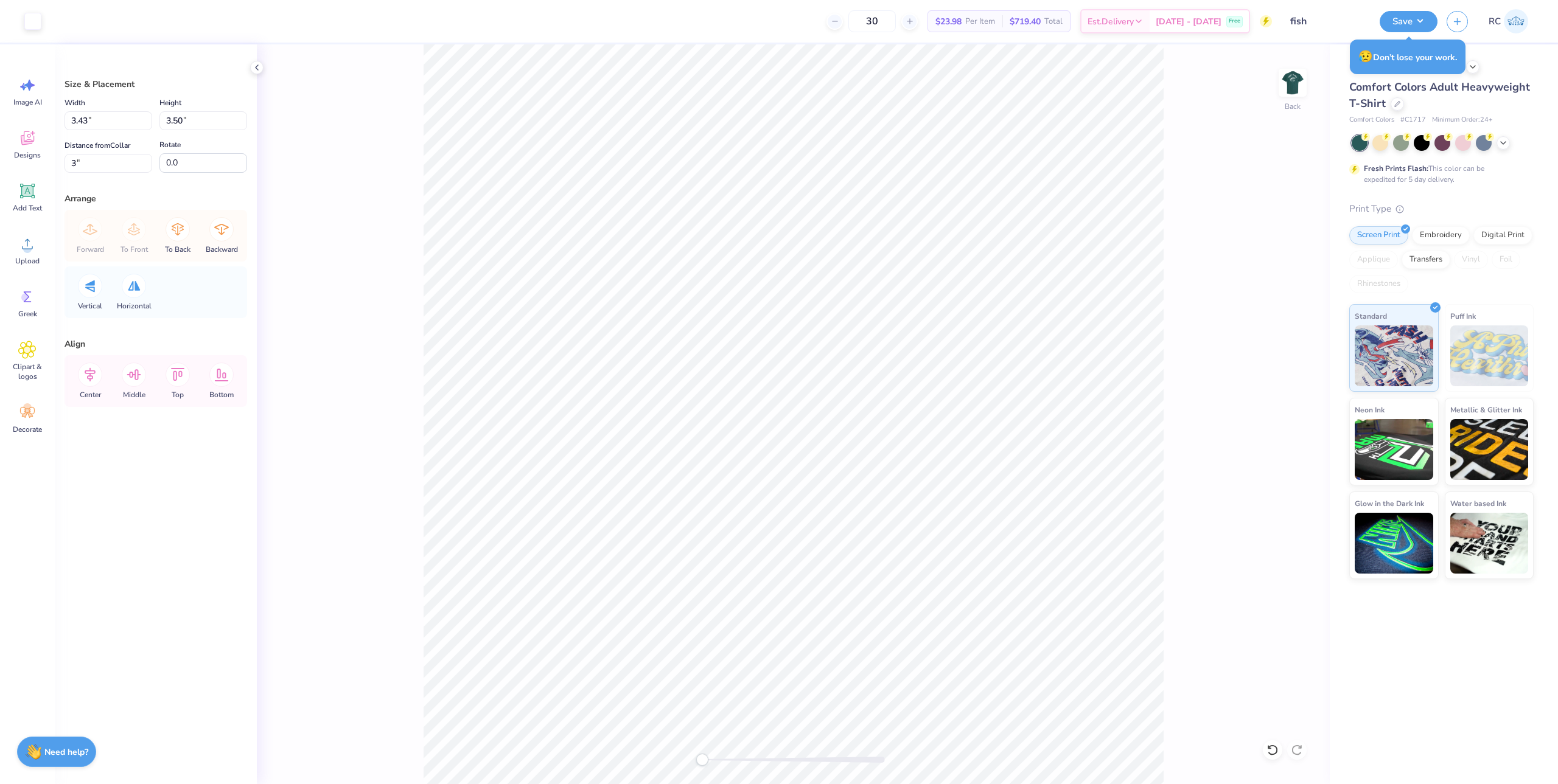
type input "3.00"
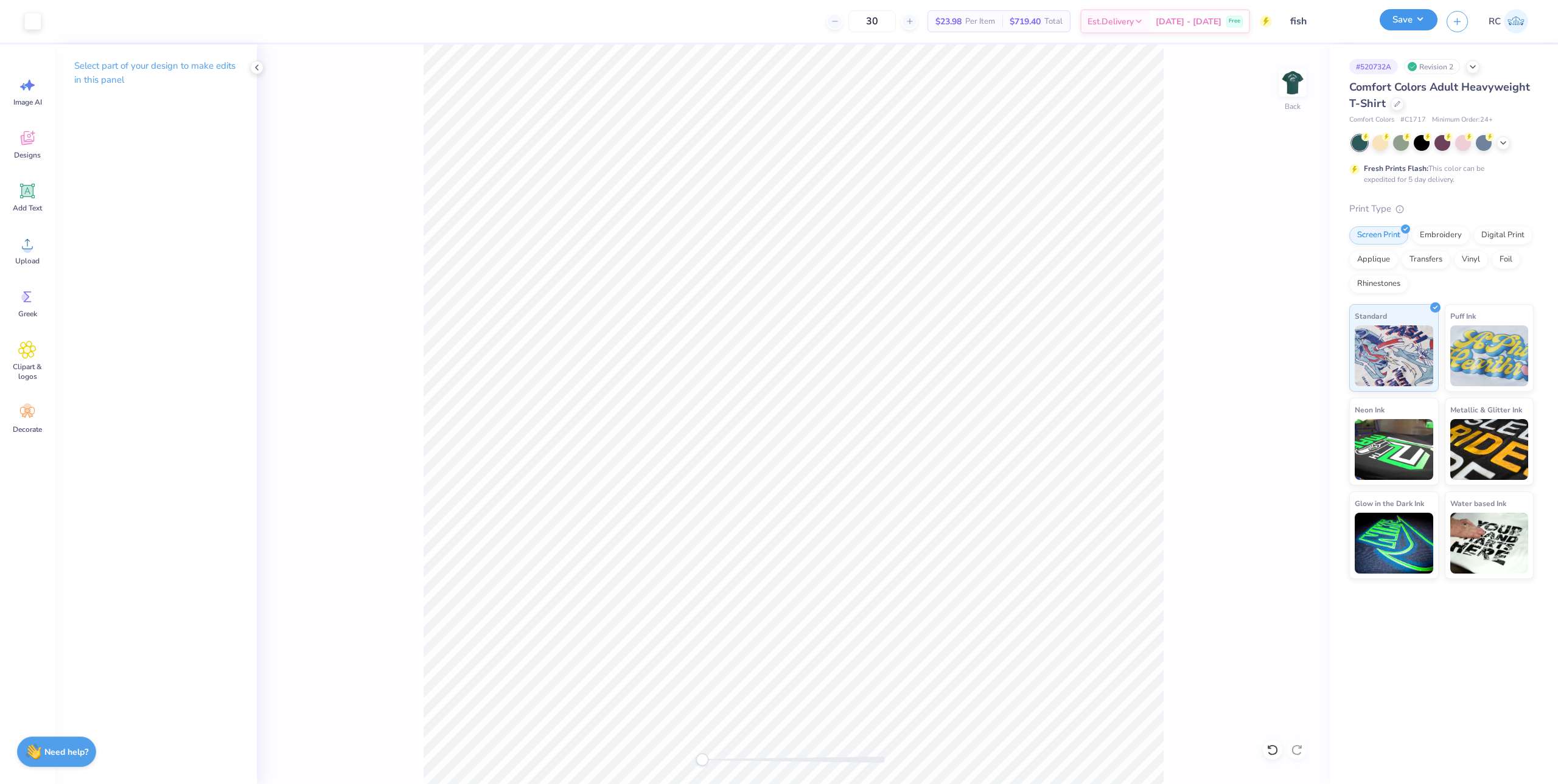
click at [1407, 22] on button "Save" at bounding box center [1408, 19] width 57 height 21
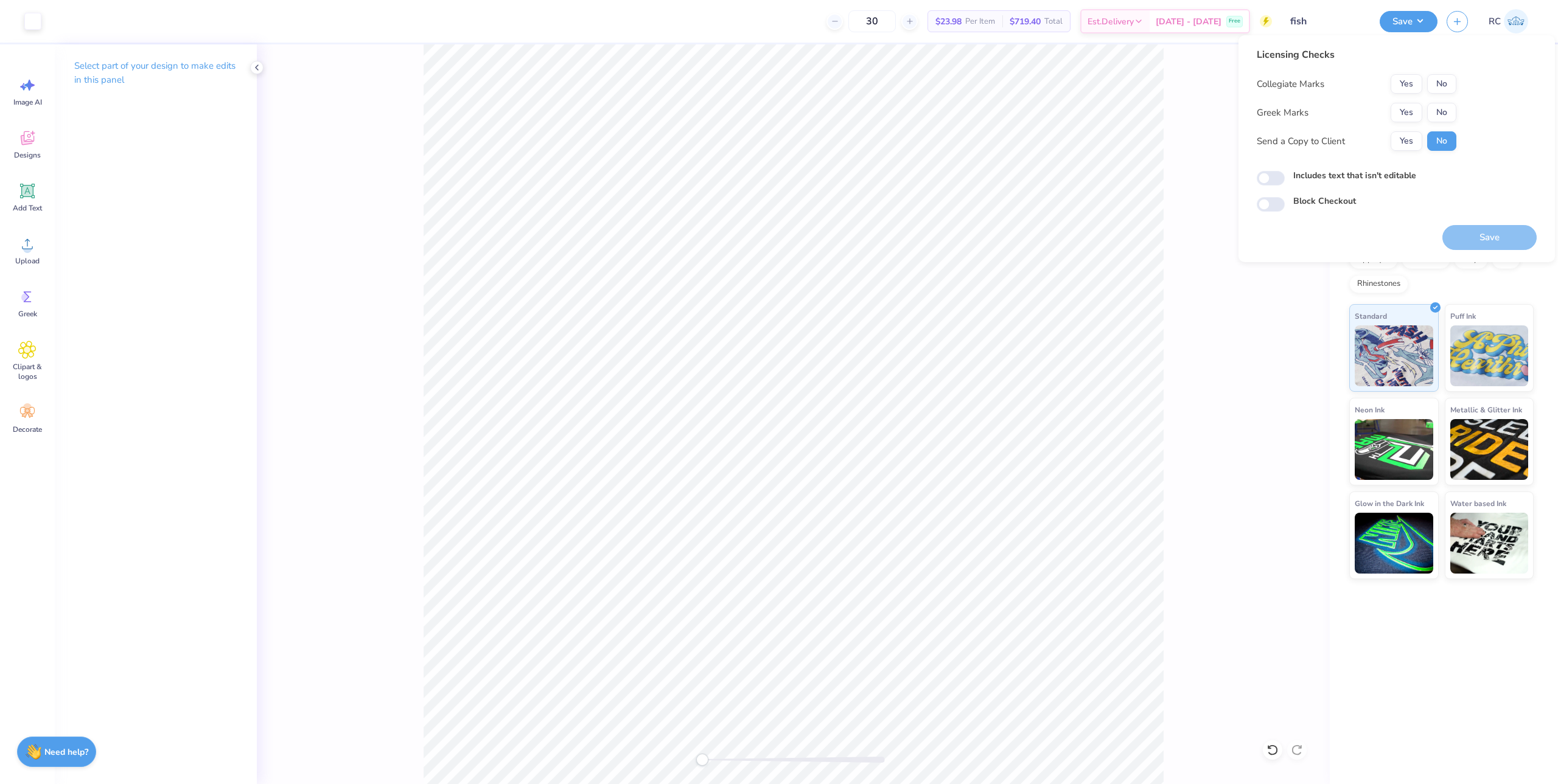
click at [1409, 96] on div "Collegiate Marks Yes No Greek Marks Yes No Send a Copy to Client Yes No" at bounding box center [1356, 112] width 199 height 77
click at [1409, 92] on button "Yes" at bounding box center [1405, 84] width 31 height 19
click at [1447, 117] on button "No" at bounding box center [1442, 112] width 30 height 19
click at [1409, 142] on button "Yes" at bounding box center [1405, 141] width 31 height 19
click at [1276, 181] on input "Includes text that isn't editable" at bounding box center [1270, 178] width 28 height 14
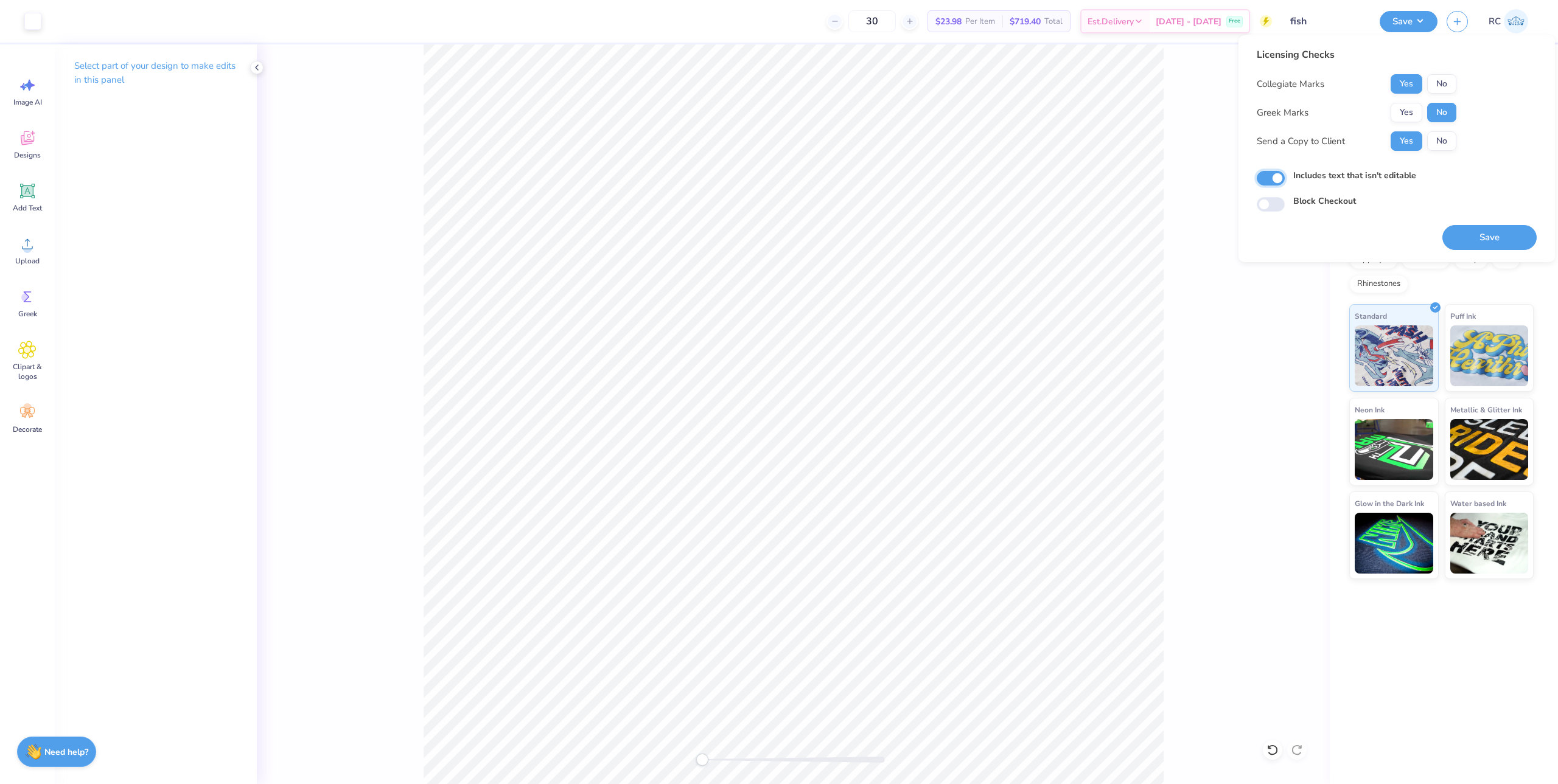
checkbox input "true"
click at [1464, 240] on button "Save" at bounding box center [1490, 238] width 95 height 25
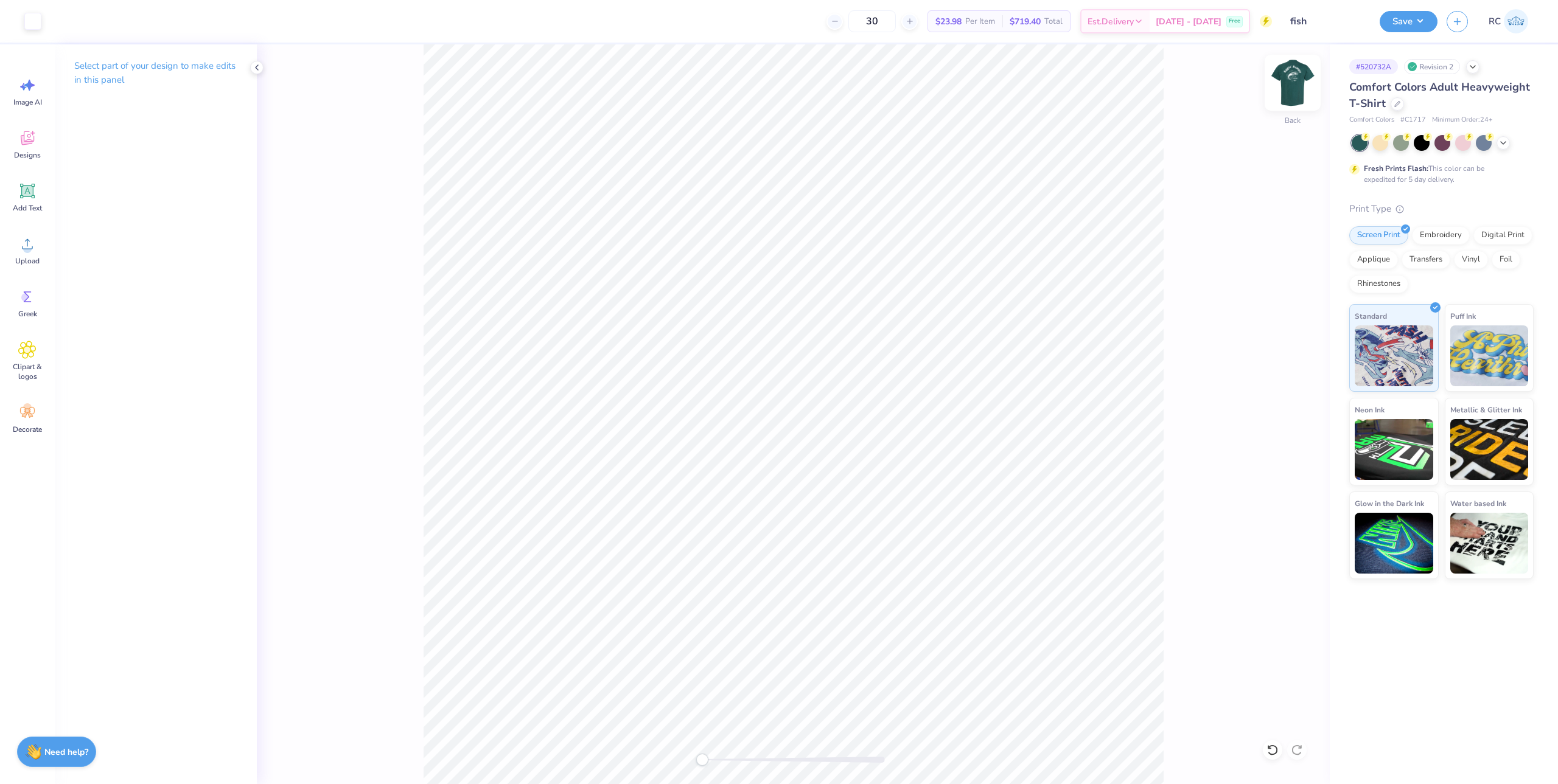
click at [1285, 87] on img at bounding box center [1293, 83] width 49 height 49
